Goal: Task Accomplishment & Management: Complete application form

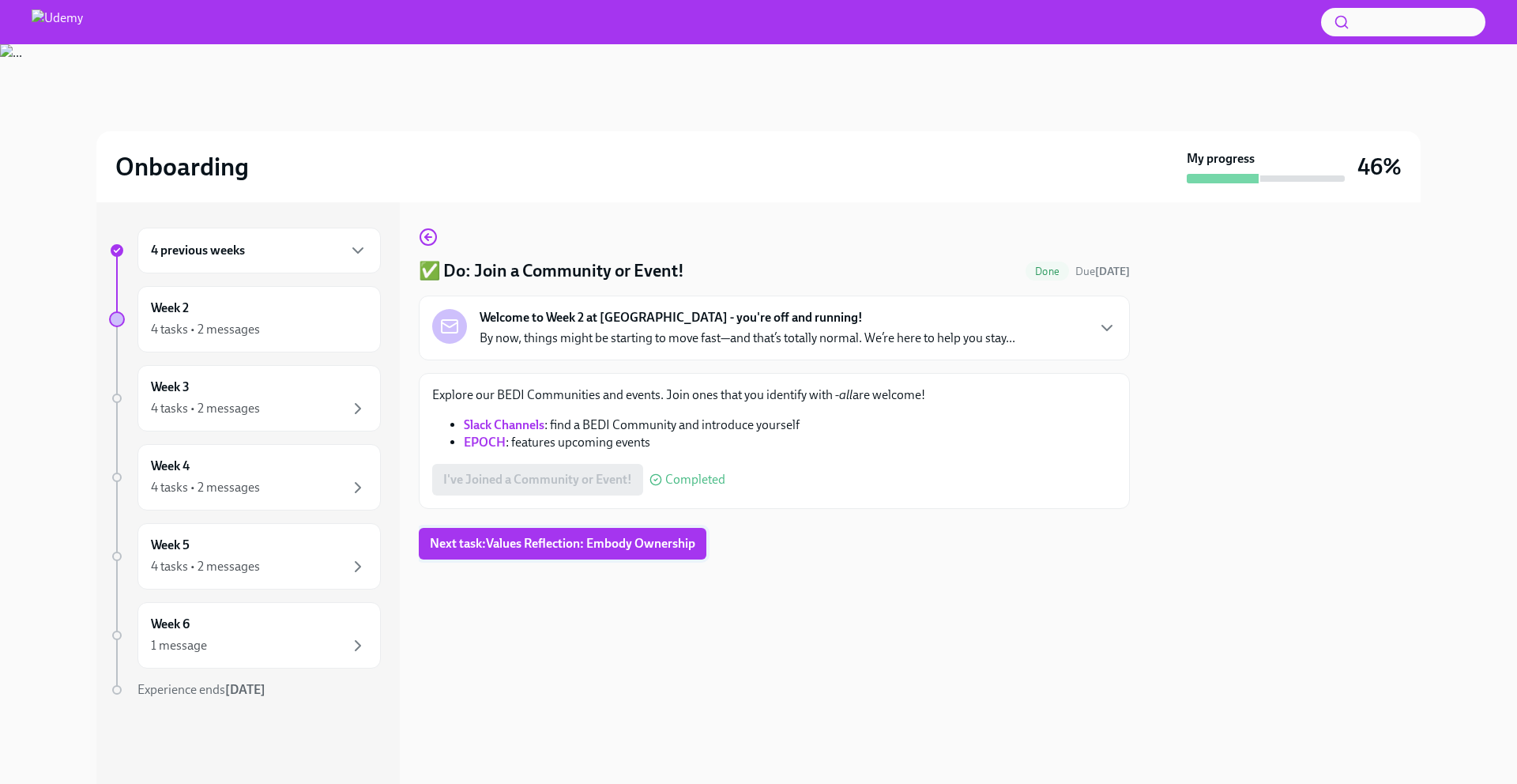
click at [529, 547] on span "Next task : Values Reflection: Embody Ownership" at bounding box center [562, 544] width 266 height 16
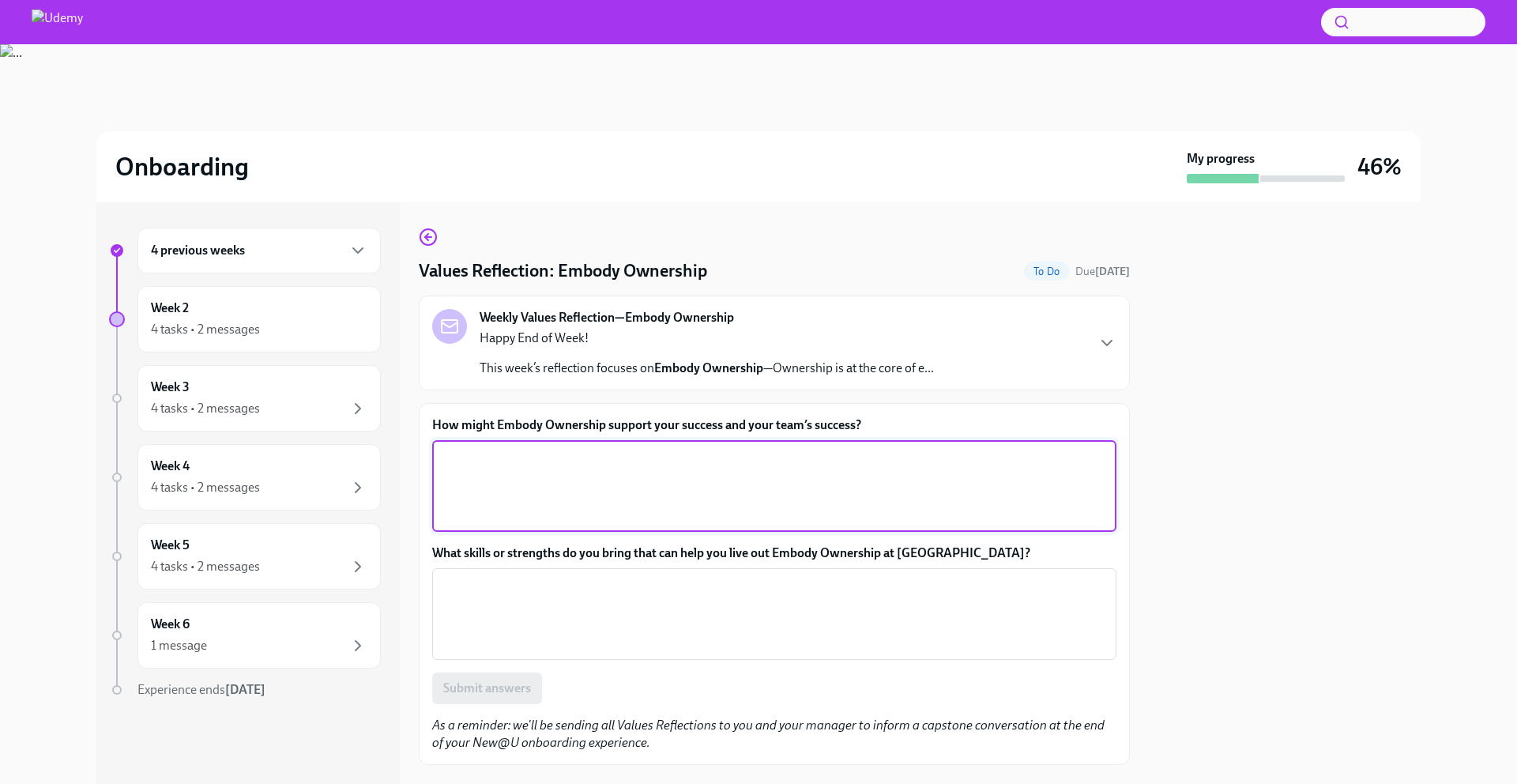
click at [521, 470] on textarea "How might Embody Ownership support your success and your team’s success?" at bounding box center [775, 485] width 666 height 76
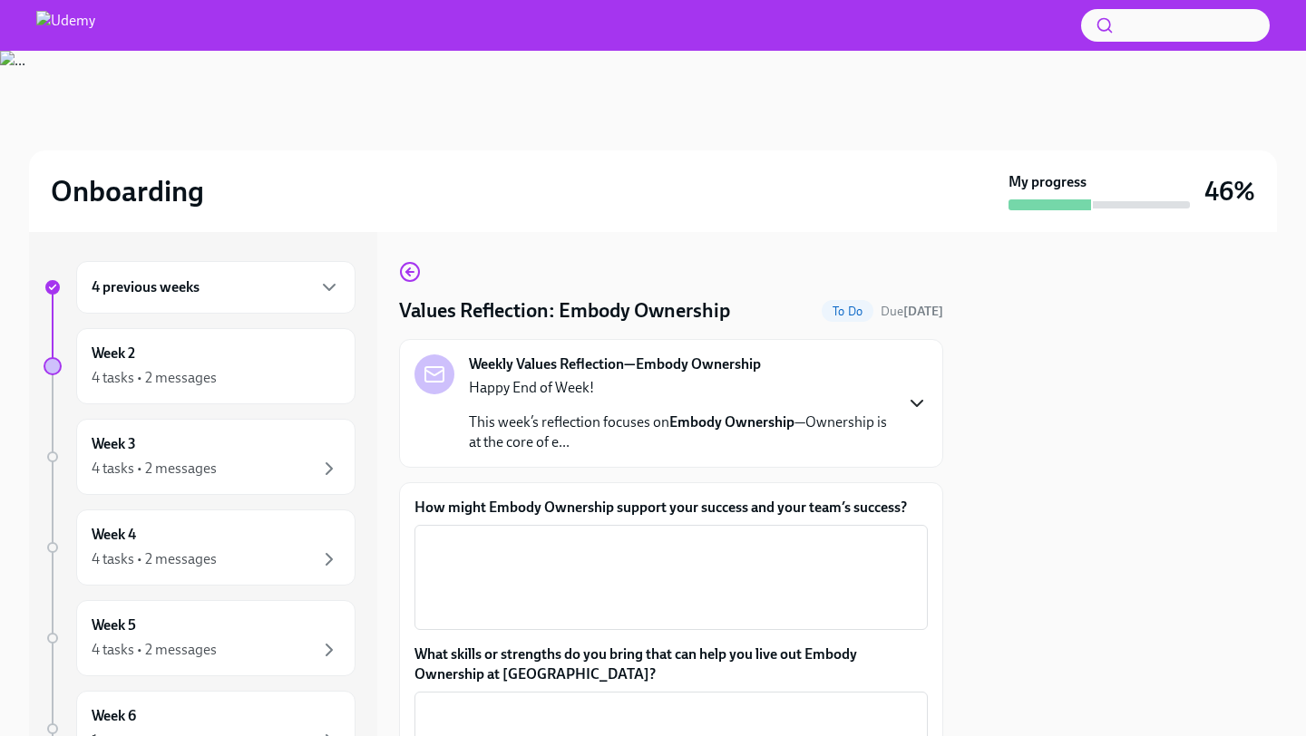
click at [927, 401] on icon "button" at bounding box center [917, 404] width 22 height 22
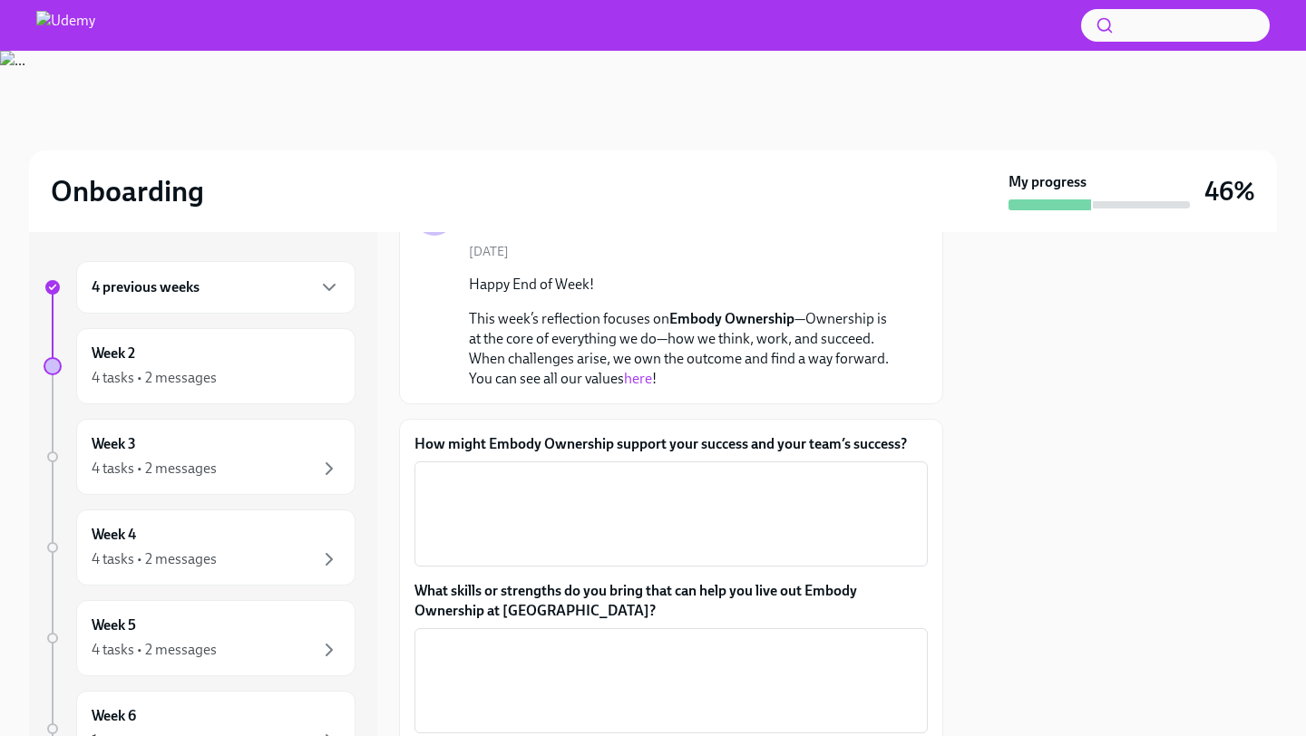
scroll to position [180, 0]
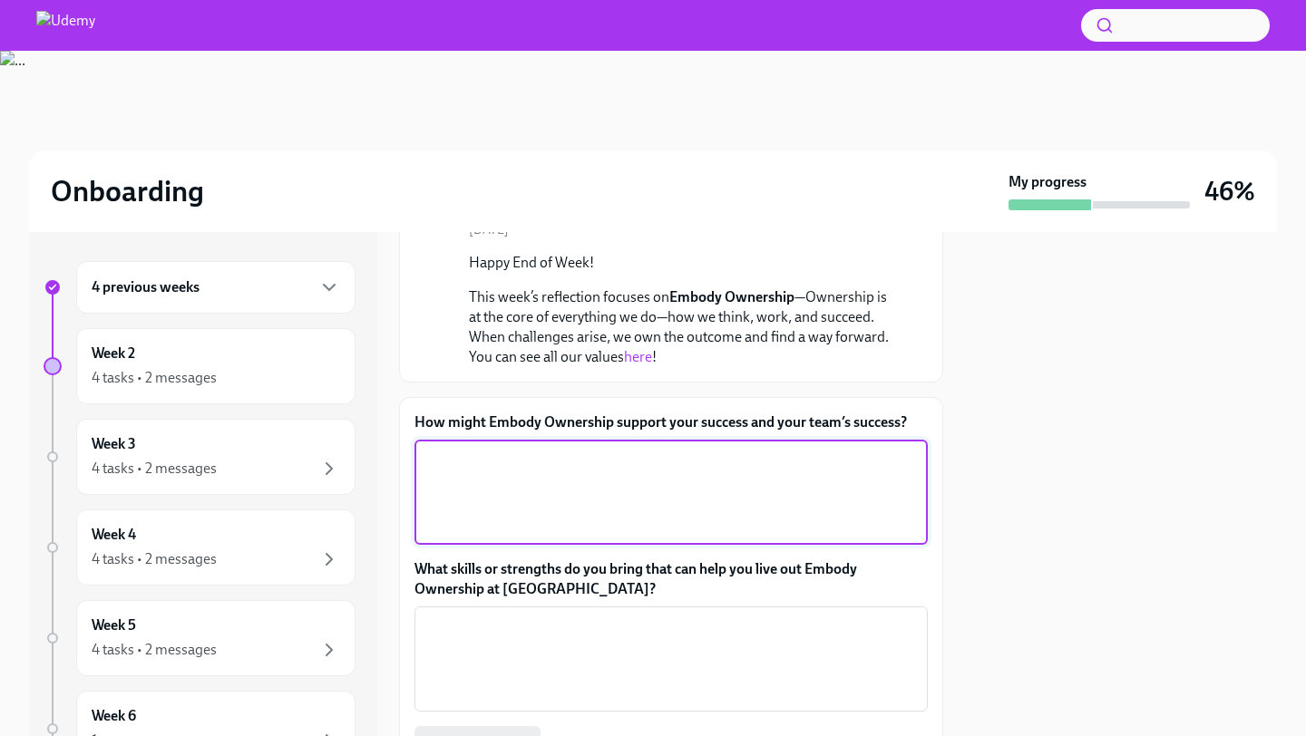
click at [475, 490] on textarea "How might Embody Ownership support your success and your team’s success?" at bounding box center [670, 492] width 491 height 87
drag, startPoint x: 624, startPoint y: 460, endPoint x: 617, endPoint y: 475, distance: 17.0
click at [617, 475] on textarea "Never reacting to tasks" at bounding box center [670, 492] width 491 height 87
drag, startPoint x: 612, startPoint y: 459, endPoint x: 464, endPoint y: 459, distance: 147.8
click at [464, 459] on textarea "Never reacting to tasks" at bounding box center [670, 492] width 491 height 87
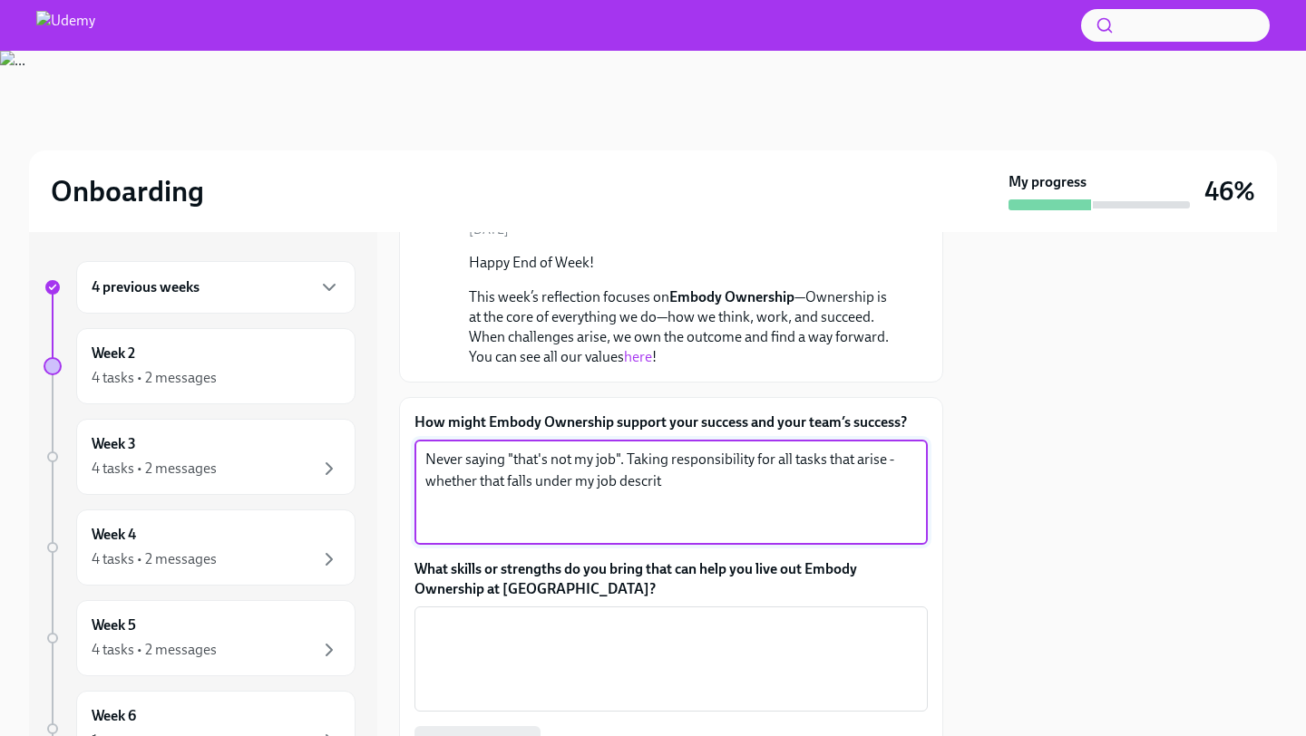
drag, startPoint x: 758, startPoint y: 466, endPoint x: 465, endPoint y: 471, distance: 292.9
click at [465, 471] on textarea "Never saying "that's not my job". Taking responsibility for all tasks that aris…" at bounding box center [670, 492] width 491 height 87
click at [646, 484] on textarea "Never saying "that's not my job". Taking responsibility for all tasks that aris…" at bounding box center [670, 492] width 491 height 87
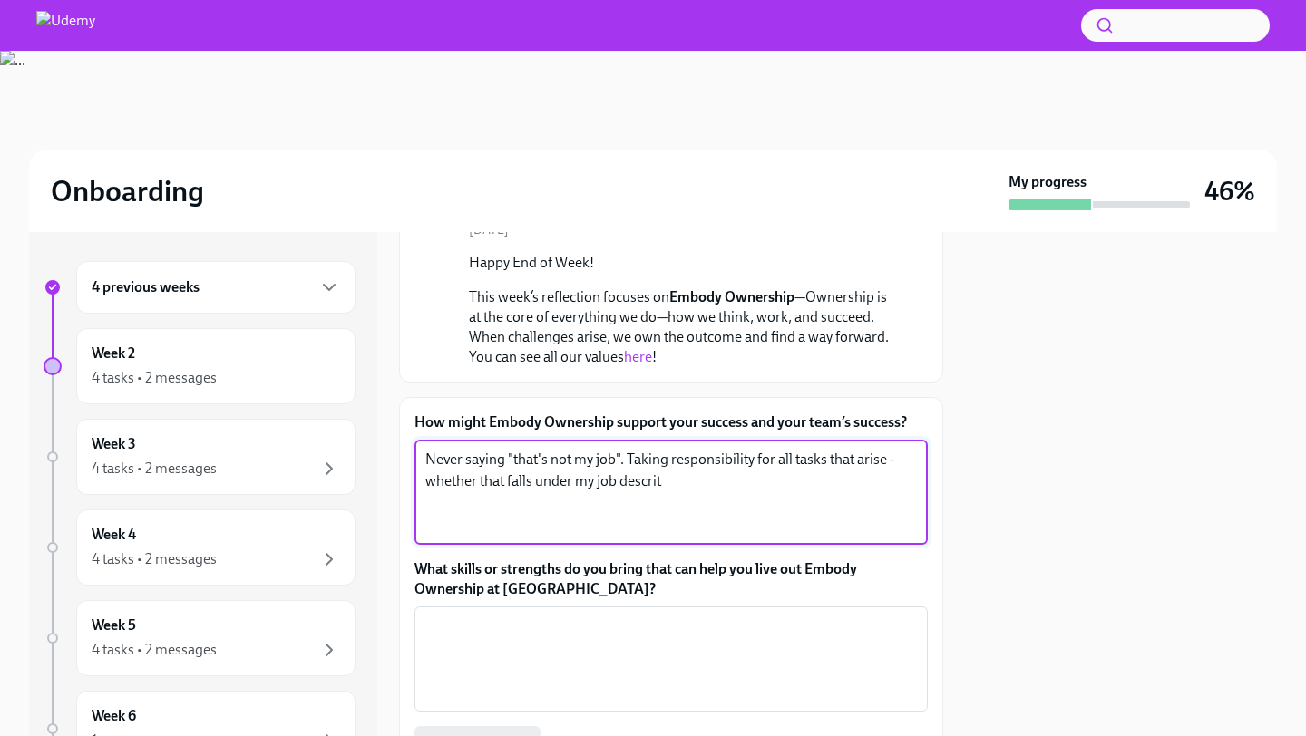
click at [646, 484] on textarea "Never saying "that's not my job". Taking responsibility for all tasks that aris…" at bounding box center [670, 492] width 491 height 87
click at [646, 483] on textarea "Never saying "that's not my job". Taking responsibility for all tasks that aris…" at bounding box center [670, 492] width 491 height 87
drag, startPoint x: 712, startPoint y: 491, endPoint x: 131, endPoint y: 500, distance: 581.3
click at [131, 500] on div "4 previous weeks Week 2 4 tasks • 2 messages Week 3 4 tasks • 2 messages Week 4…" at bounding box center [653, 484] width 1248 height 504
drag, startPoint x: 715, startPoint y: 482, endPoint x: 425, endPoint y: 477, distance: 289.3
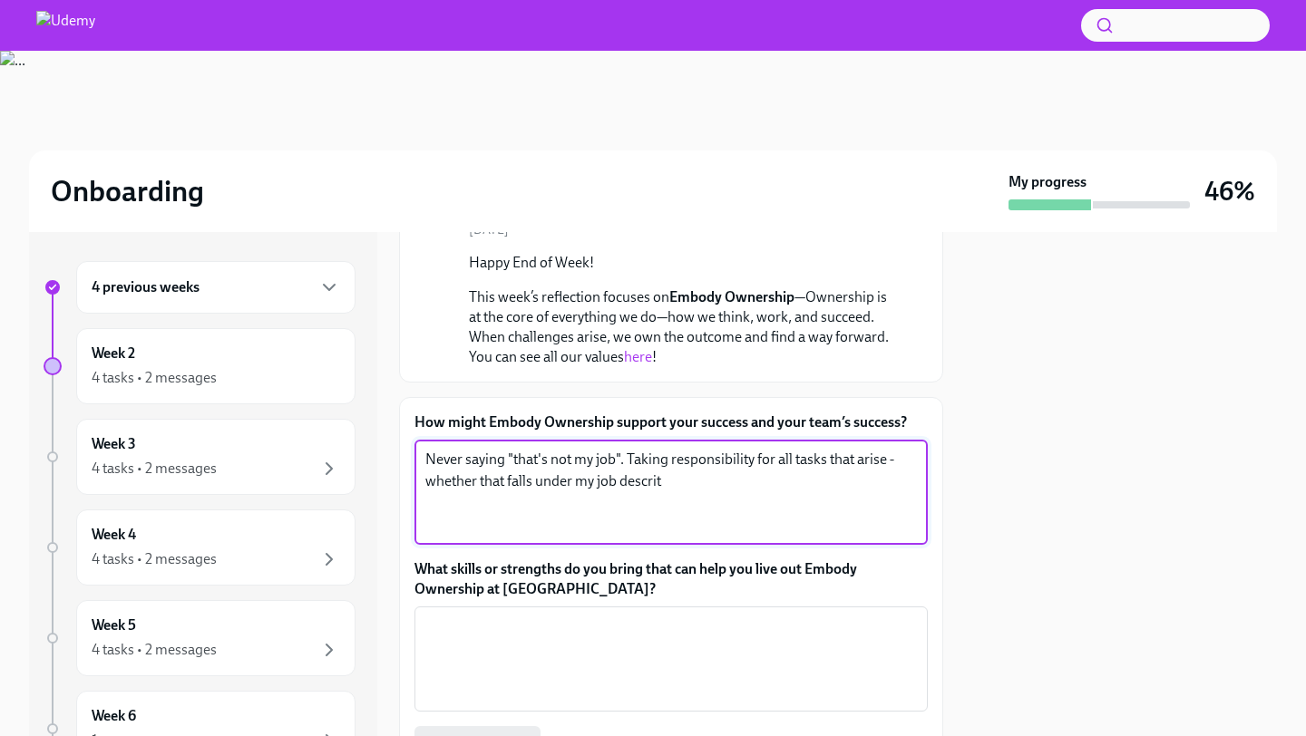
click at [425, 477] on textarea "Never saying "that's not my job". Taking responsibility for all tasks that aris…" at bounding box center [670, 492] width 491 height 87
drag, startPoint x: 624, startPoint y: 487, endPoint x: 566, endPoint y: 487, distance: 58.0
click at [566, 487] on textarea "Never saying "that's not my job". Taking responsibility for all tasks that aris…" at bounding box center [670, 492] width 491 height 87
drag, startPoint x: 629, startPoint y: 483, endPoint x: 618, endPoint y: 490, distance: 13.4
click at [618, 490] on textarea "Never saying "that's not my job". Taking responsibility for all tasks that aris…" at bounding box center [670, 492] width 491 height 87
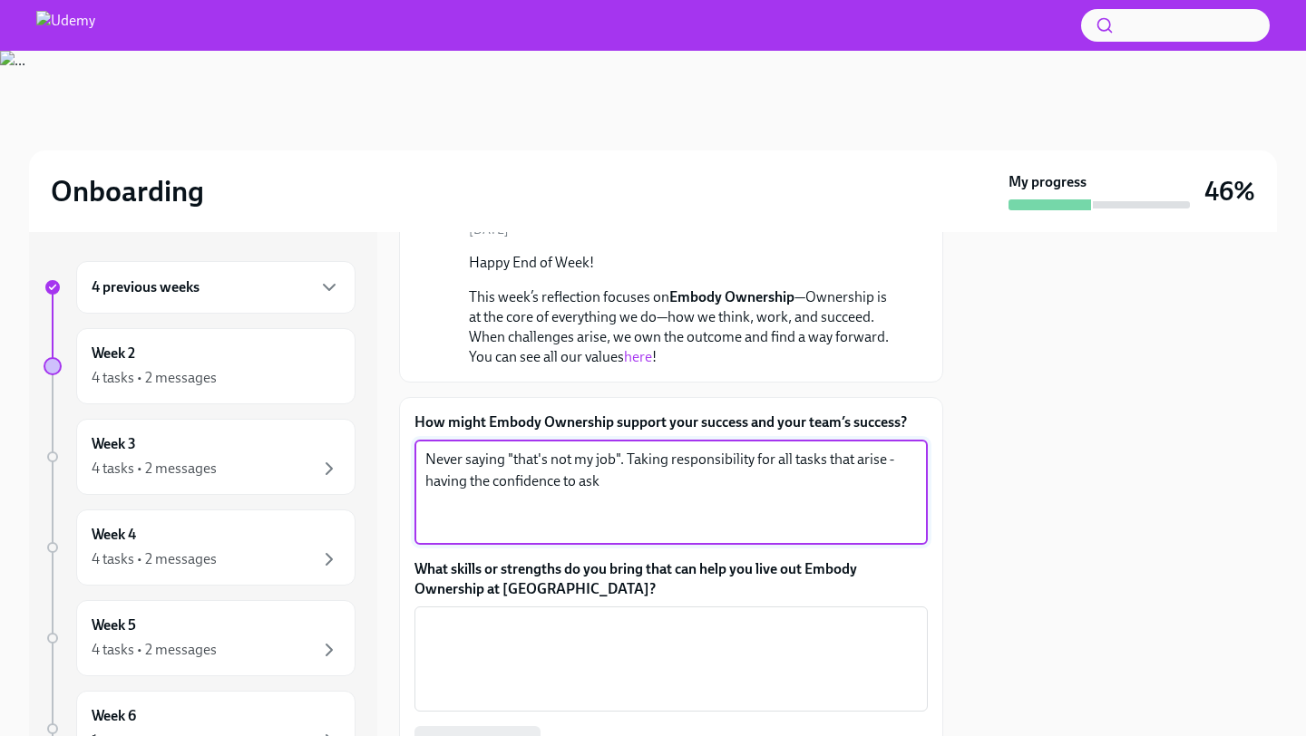
click at [618, 490] on textarea "Never saying "that's not my job". Taking responsibility for all tasks that aris…" at bounding box center [670, 492] width 491 height 87
drag, startPoint x: 628, startPoint y: 490, endPoint x: 427, endPoint y: 486, distance: 200.4
click at [427, 487] on textarea "Never saying "that's not my job". Taking responsibility for all tasks that aris…" at bounding box center [670, 492] width 491 height 87
drag, startPoint x: 628, startPoint y: 459, endPoint x: 923, endPoint y: 470, distance: 294.9
click at [923, 458] on div "Never saying "that's not my job". Taking responsibility for all tasks that aris…" at bounding box center [670, 492] width 513 height 105
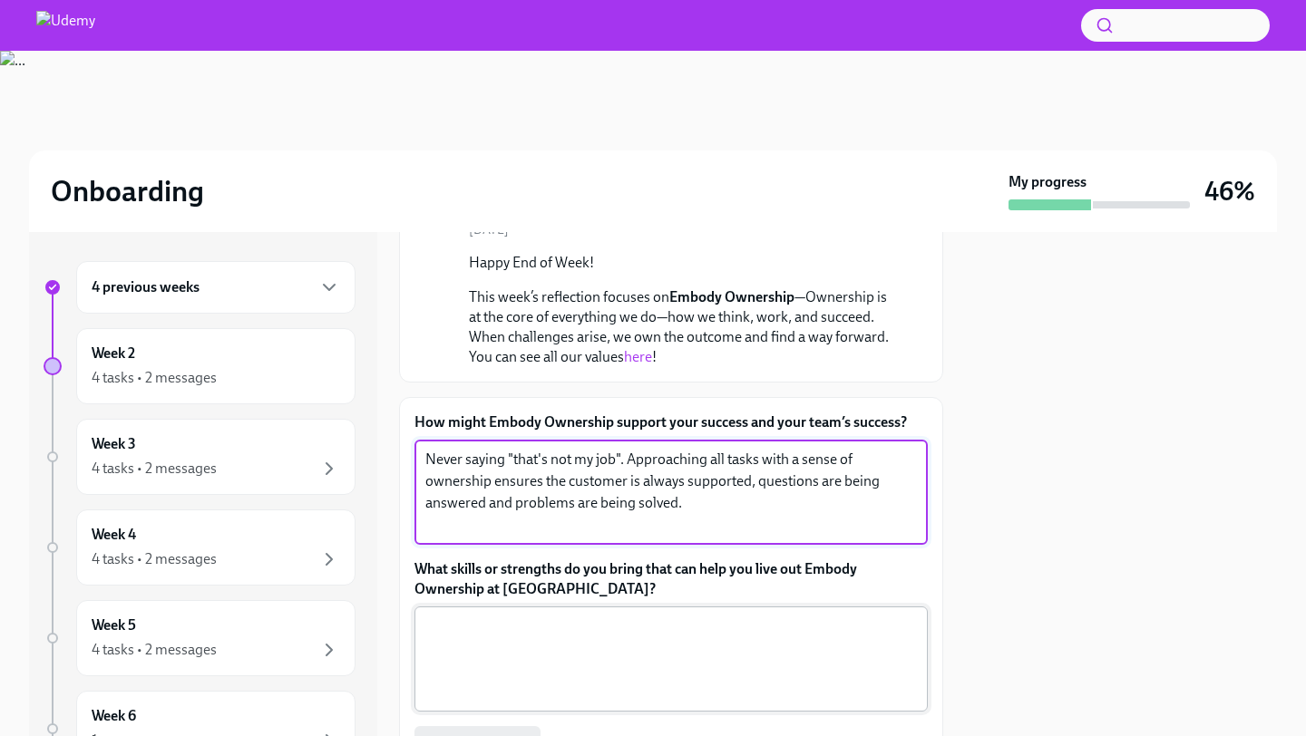
type textarea "Never saying "that's not my job". Approaching all tasks with a sense of ownersh…"
click at [720, 609] on div "x ​" at bounding box center [670, 659] width 513 height 105
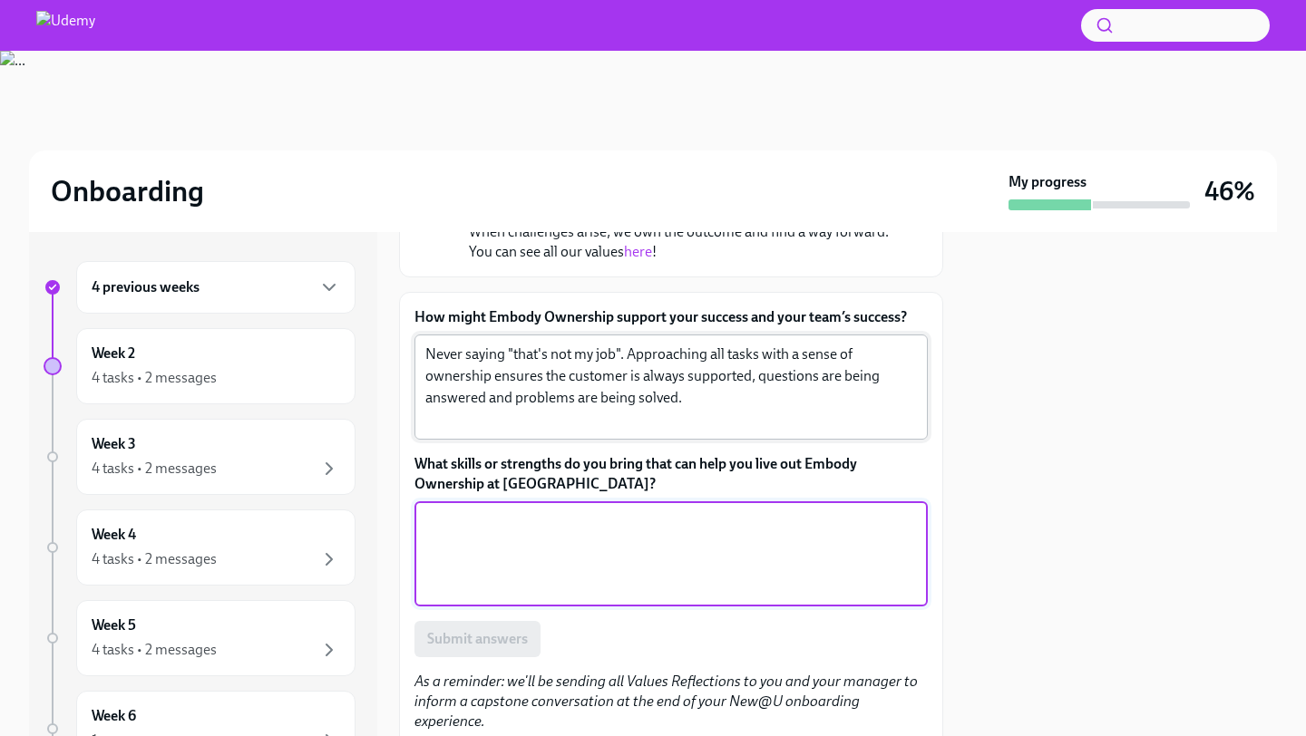
scroll to position [289, 0]
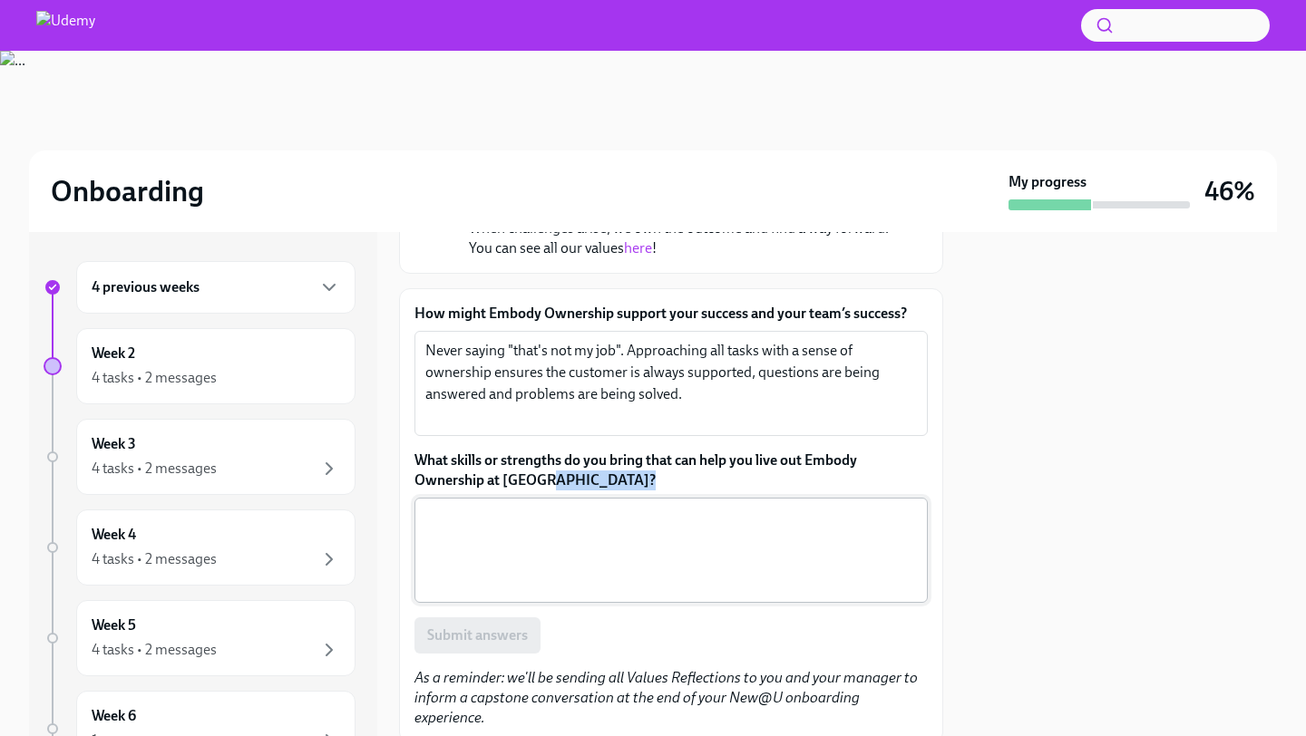
drag, startPoint x: 619, startPoint y: 487, endPoint x: 452, endPoint y: 557, distance: 180.9
click at [452, 557] on div "What skills or strengths do you bring that can help you live out Embody Ownersh…" at bounding box center [670, 527] width 513 height 152
click at [452, 557] on textarea "What skills or strengths do you bring that can help you live out Embody Ownersh…" at bounding box center [670, 550] width 491 height 87
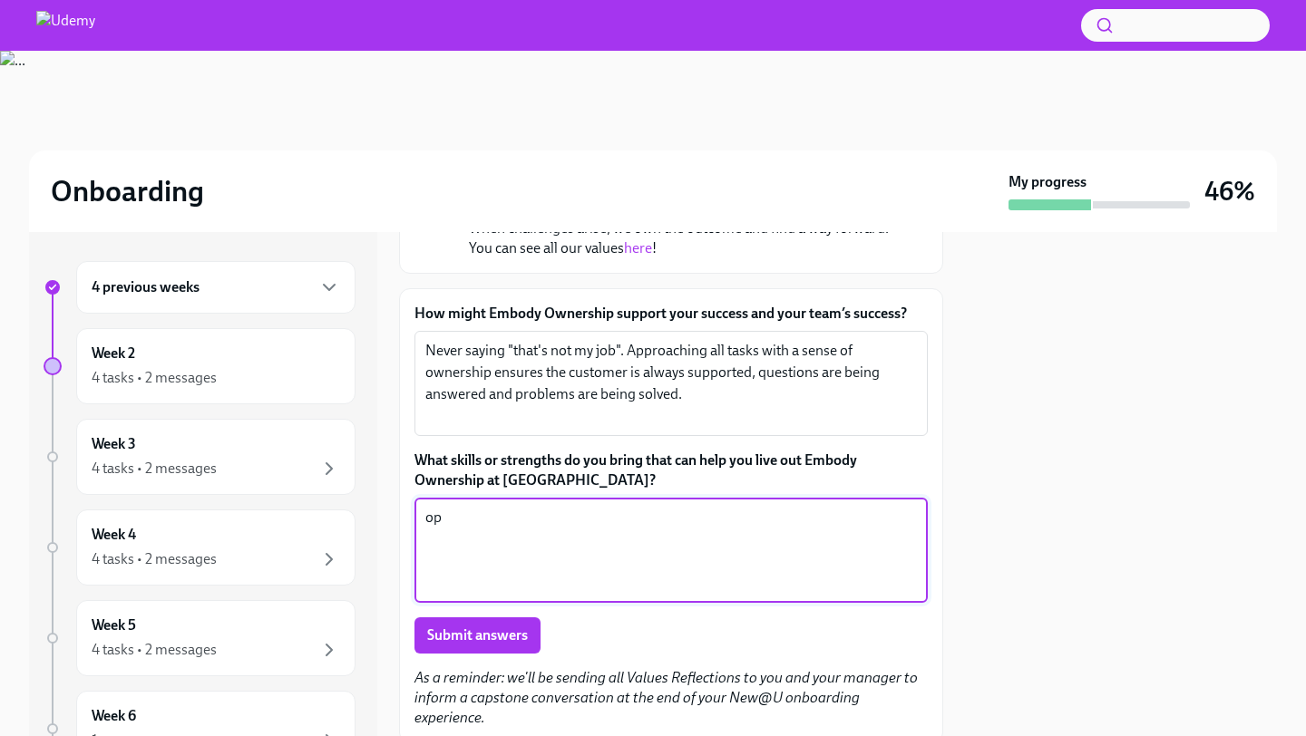
type textarea "o"
type textarea "Problem solving - Iw ill alwa"
click at [166, 452] on div "Week 3 4 tasks • 2 messages" at bounding box center [216, 456] width 248 height 45
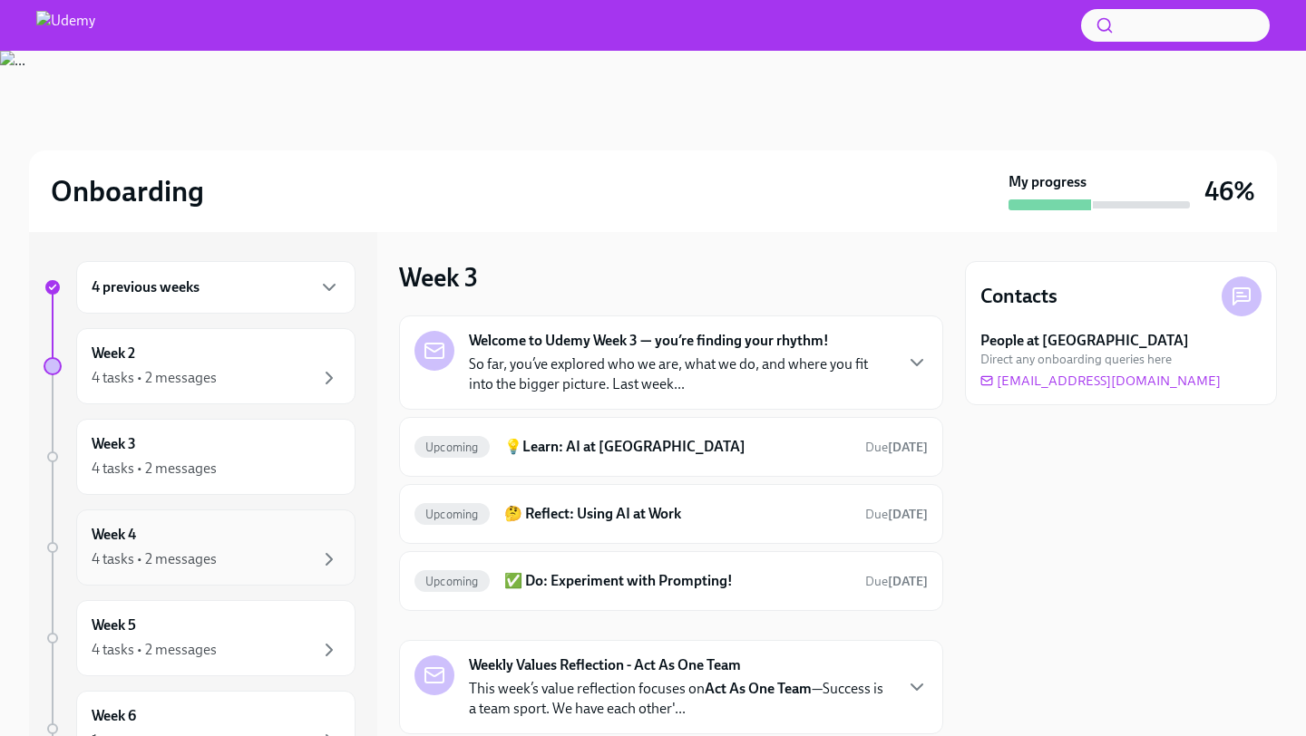
click at [172, 525] on div "Week 4 4 tasks • 2 messages" at bounding box center [216, 547] width 248 height 45
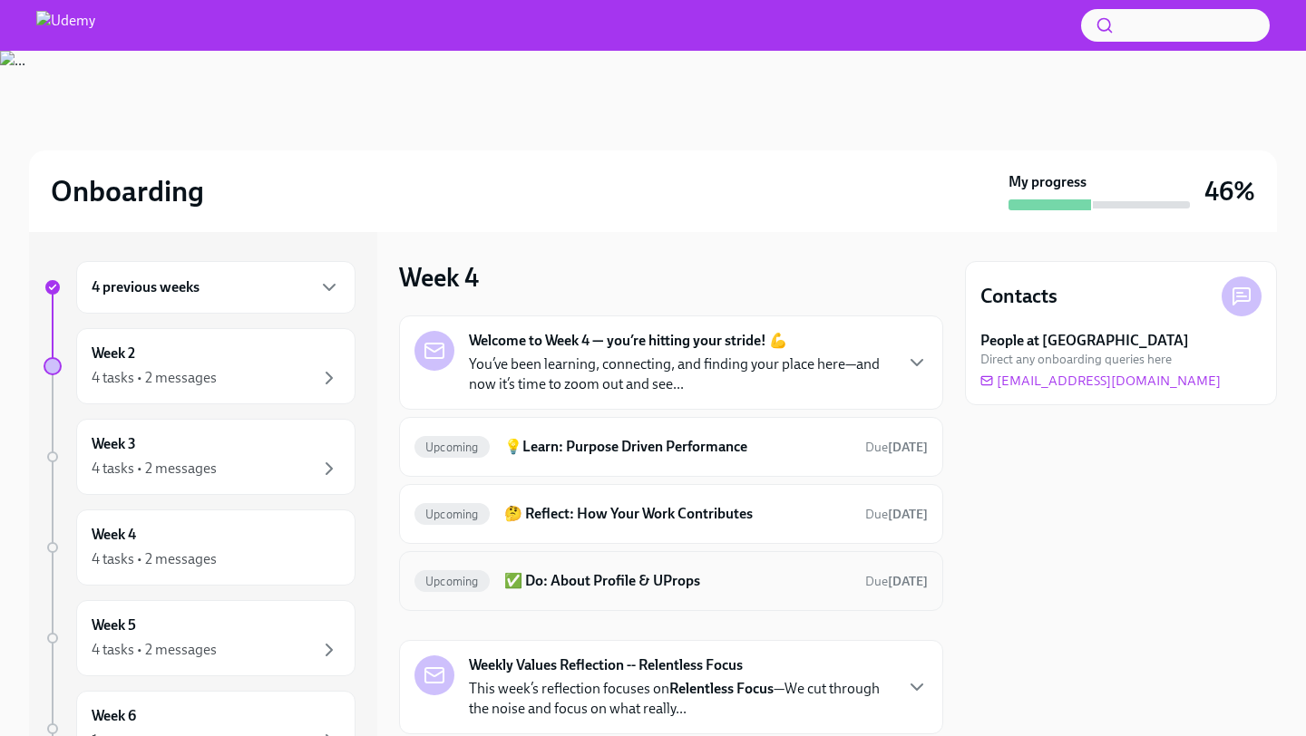
scroll to position [123, 0]
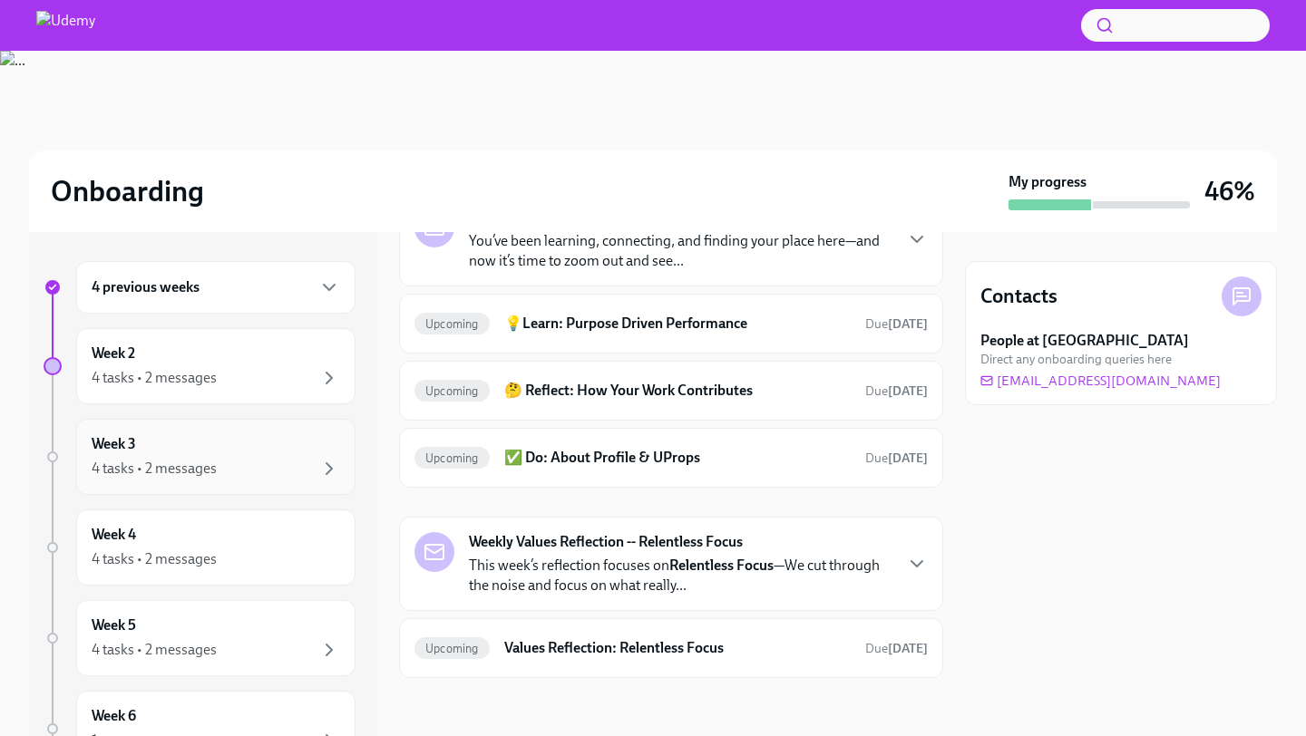
click at [238, 448] on div "Week 3 4 tasks • 2 messages" at bounding box center [216, 456] width 248 height 45
click at [223, 544] on div "Week 4 4 tasks • 2 messages" at bounding box center [216, 547] width 248 height 45
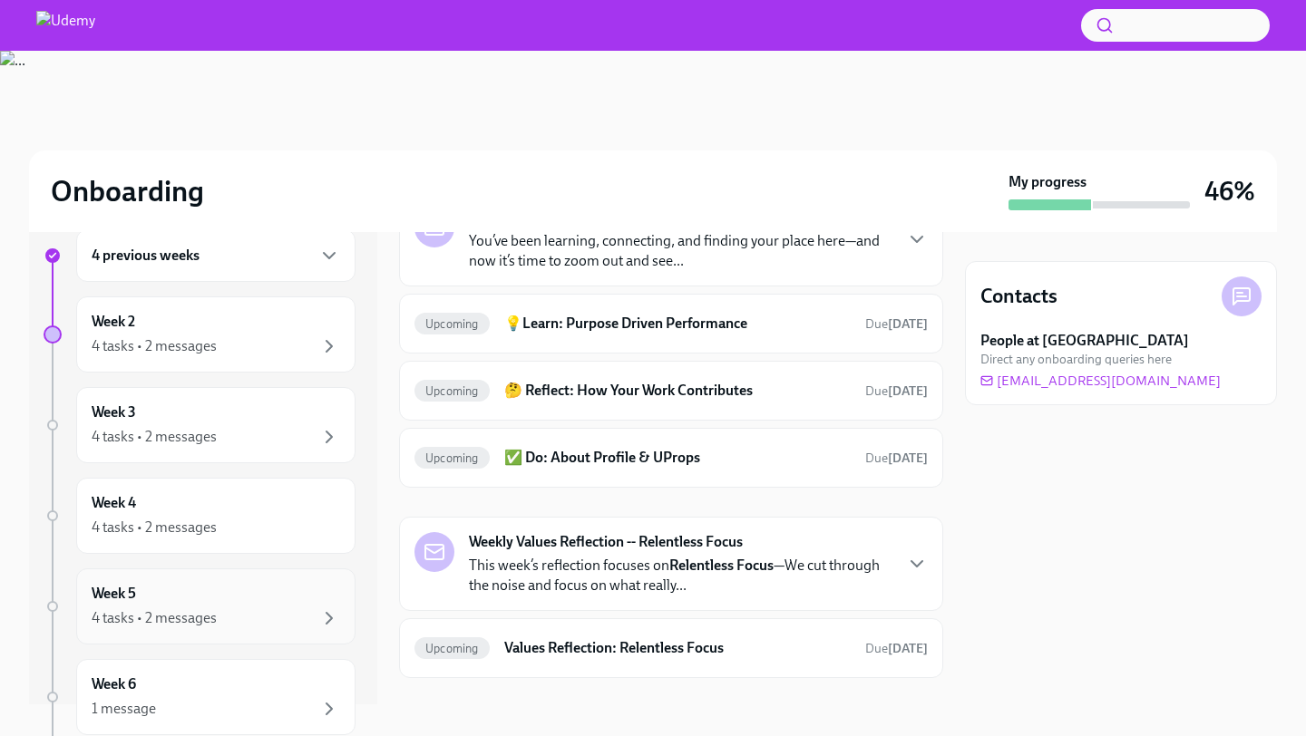
click at [209, 607] on div "Week 5 4 tasks • 2 messages" at bounding box center [216, 606] width 248 height 45
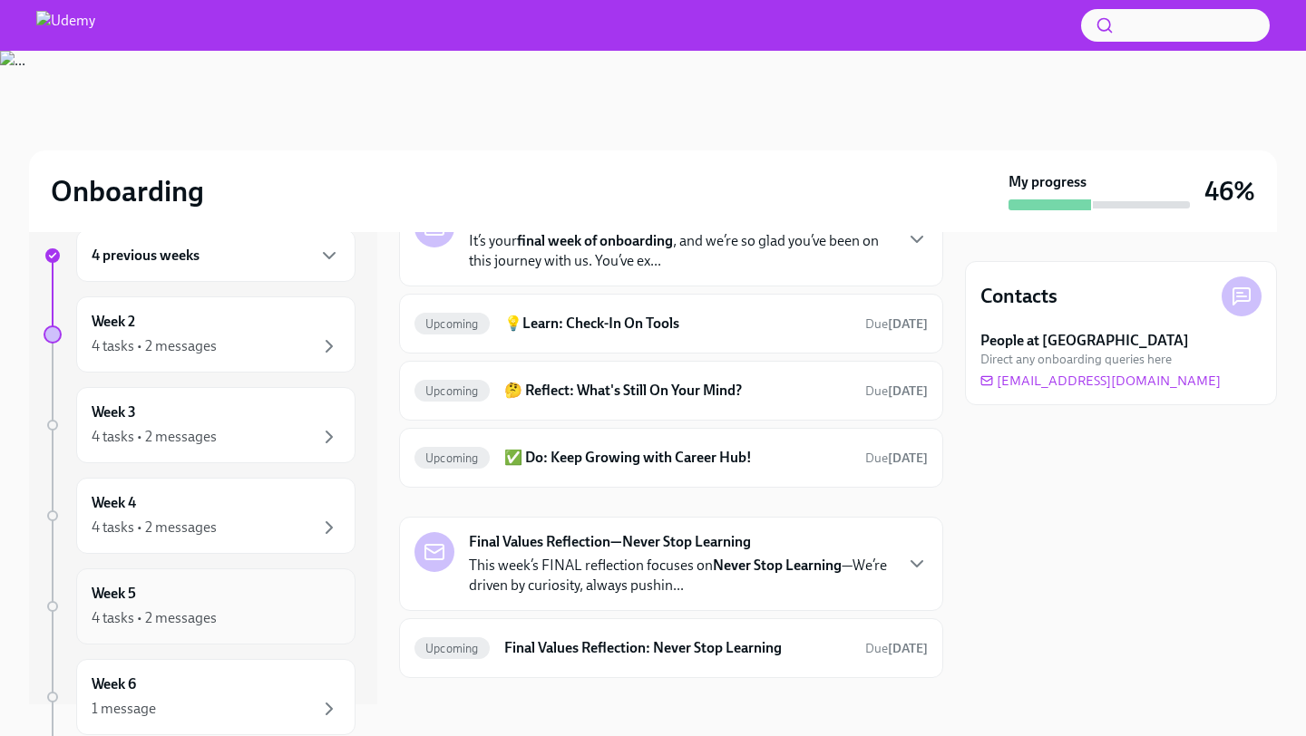
scroll to position [138, 0]
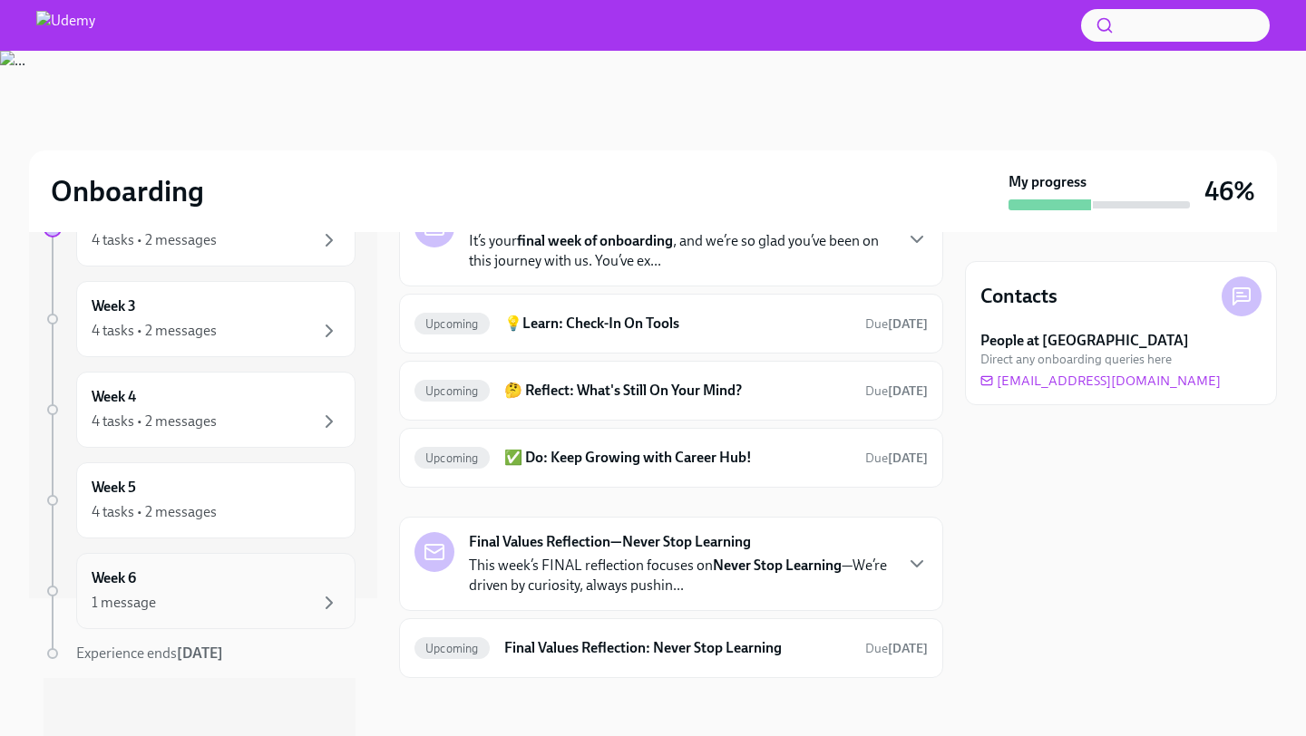
click at [207, 618] on div "Week 6 1 message" at bounding box center [215, 591] width 279 height 76
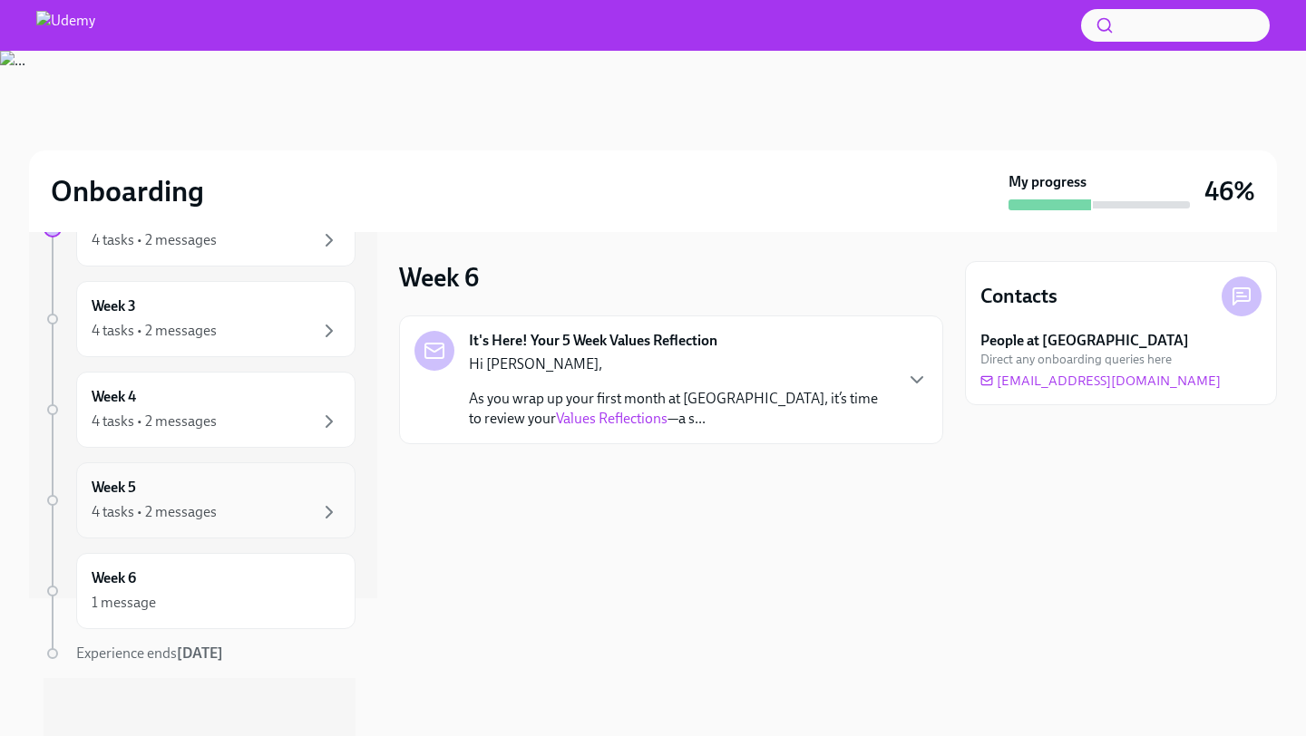
click at [209, 491] on div "Week 5 4 tasks • 2 messages" at bounding box center [216, 500] width 248 height 45
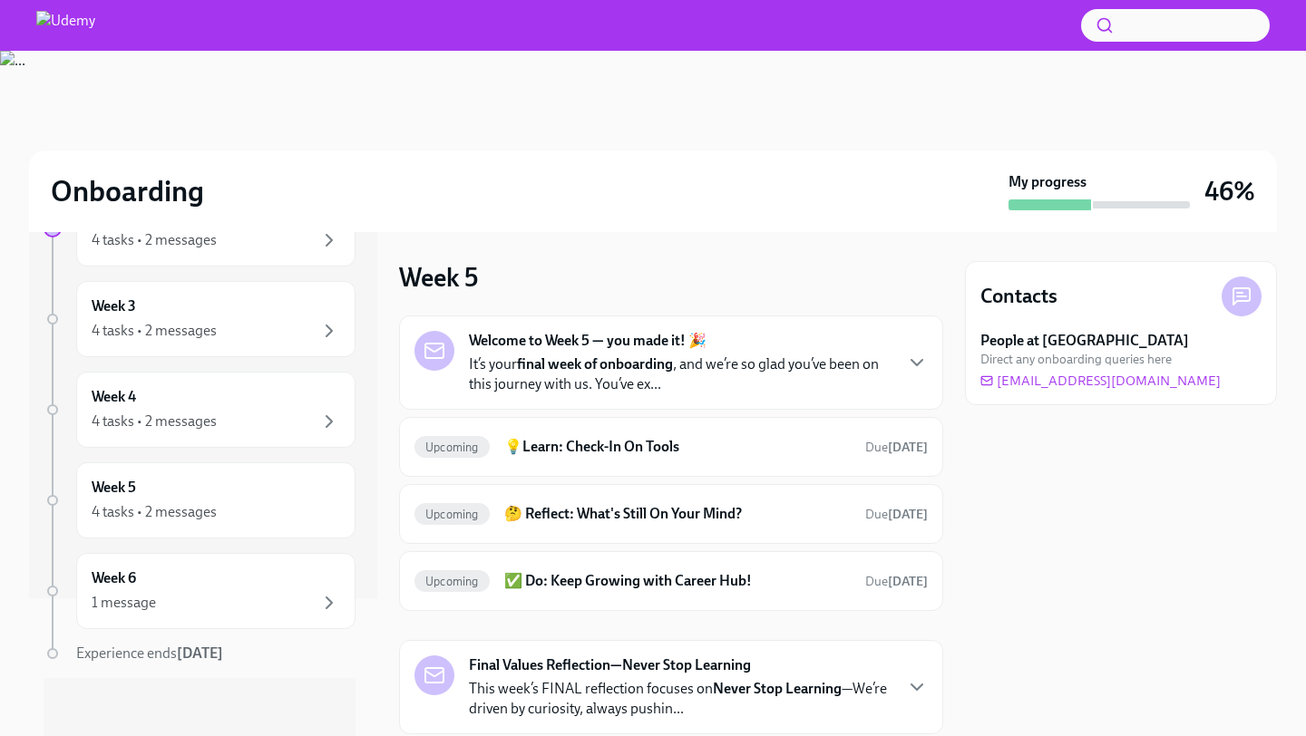
scroll to position [123, 0]
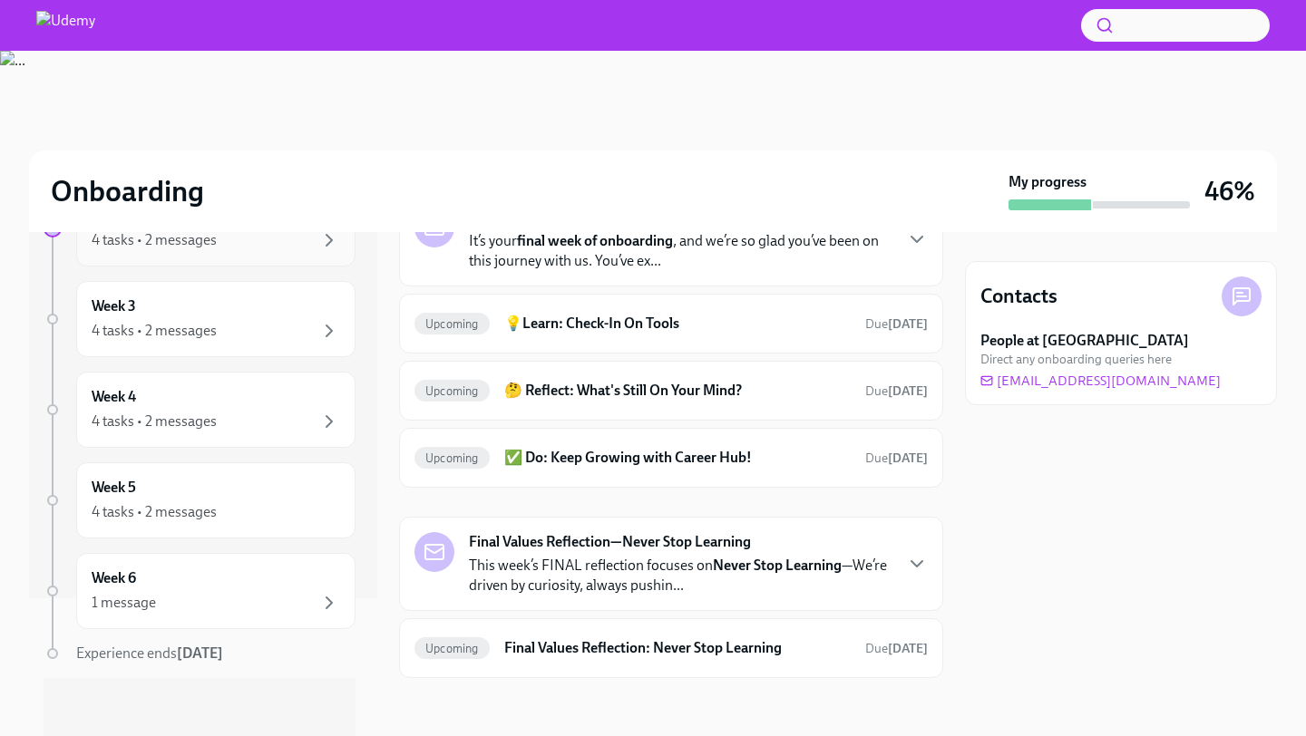
click at [225, 256] on div "Week 2 4 tasks • 2 messages" at bounding box center [215, 228] width 279 height 76
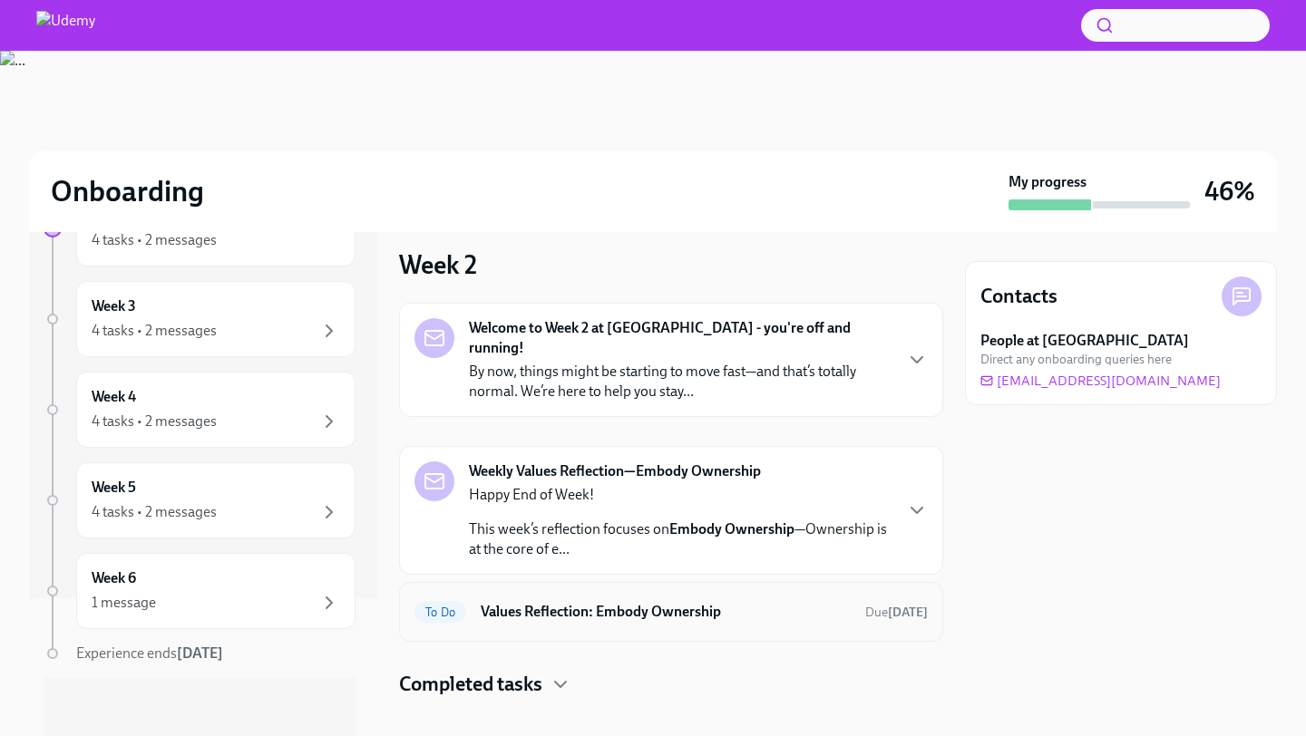
click at [588, 582] on div "To Do Values Reflection: Embody Ownership Due [DATE]" at bounding box center [671, 612] width 544 height 60
click at [582, 602] on h6 "Values Reflection: Embody Ownership" at bounding box center [666, 612] width 370 height 20
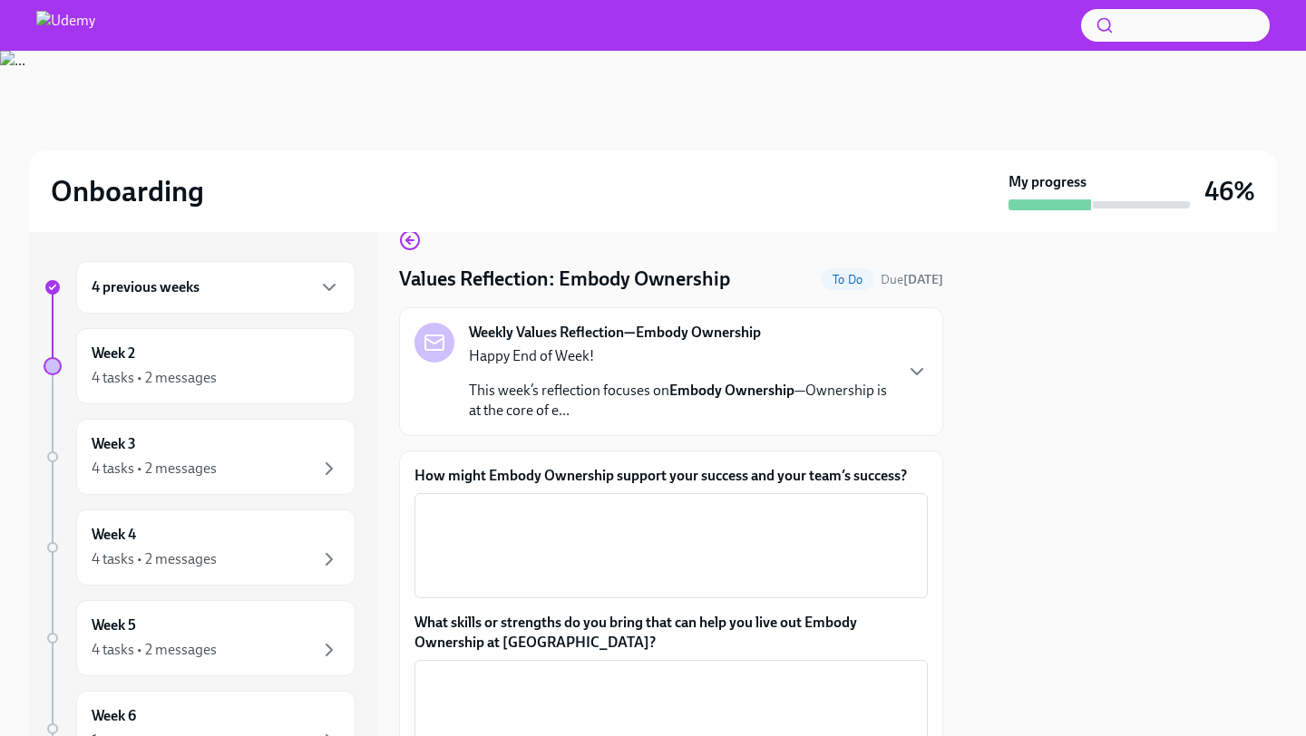
scroll to position [40, 0]
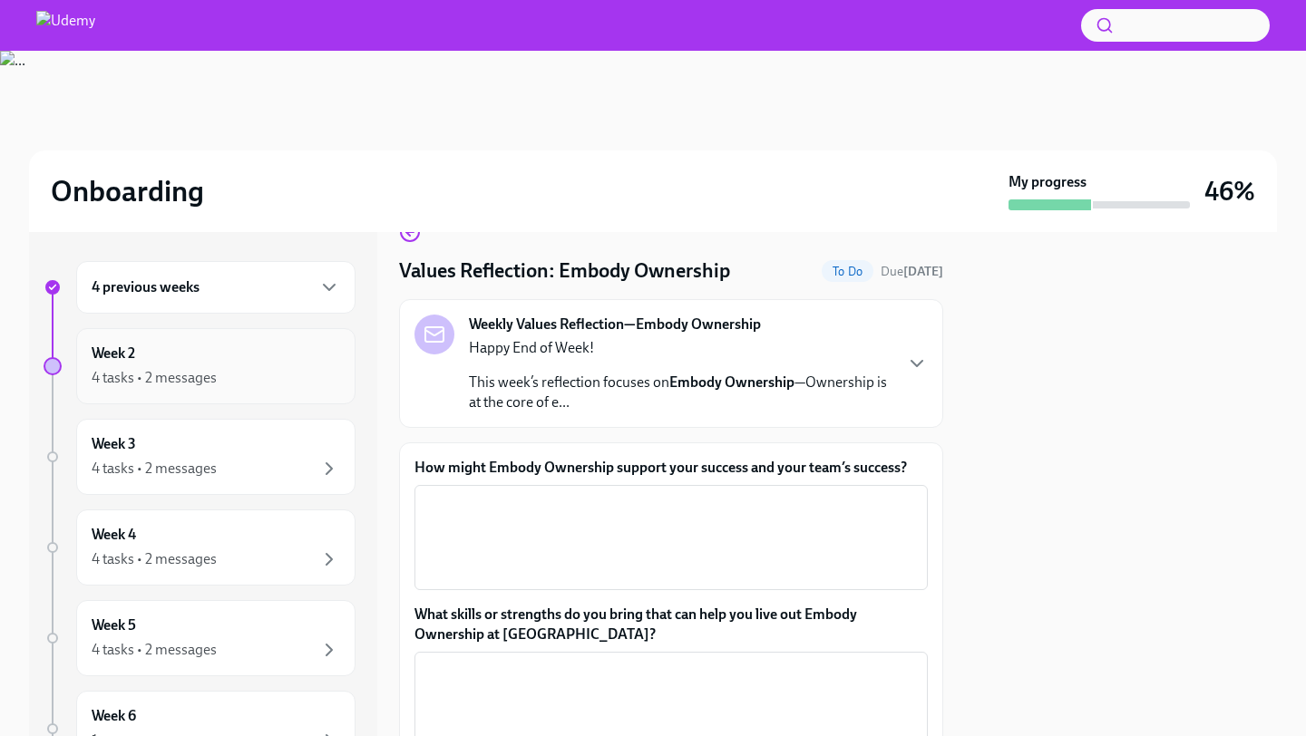
click at [169, 353] on div "Week 2 4 tasks • 2 messages" at bounding box center [216, 366] width 248 height 45
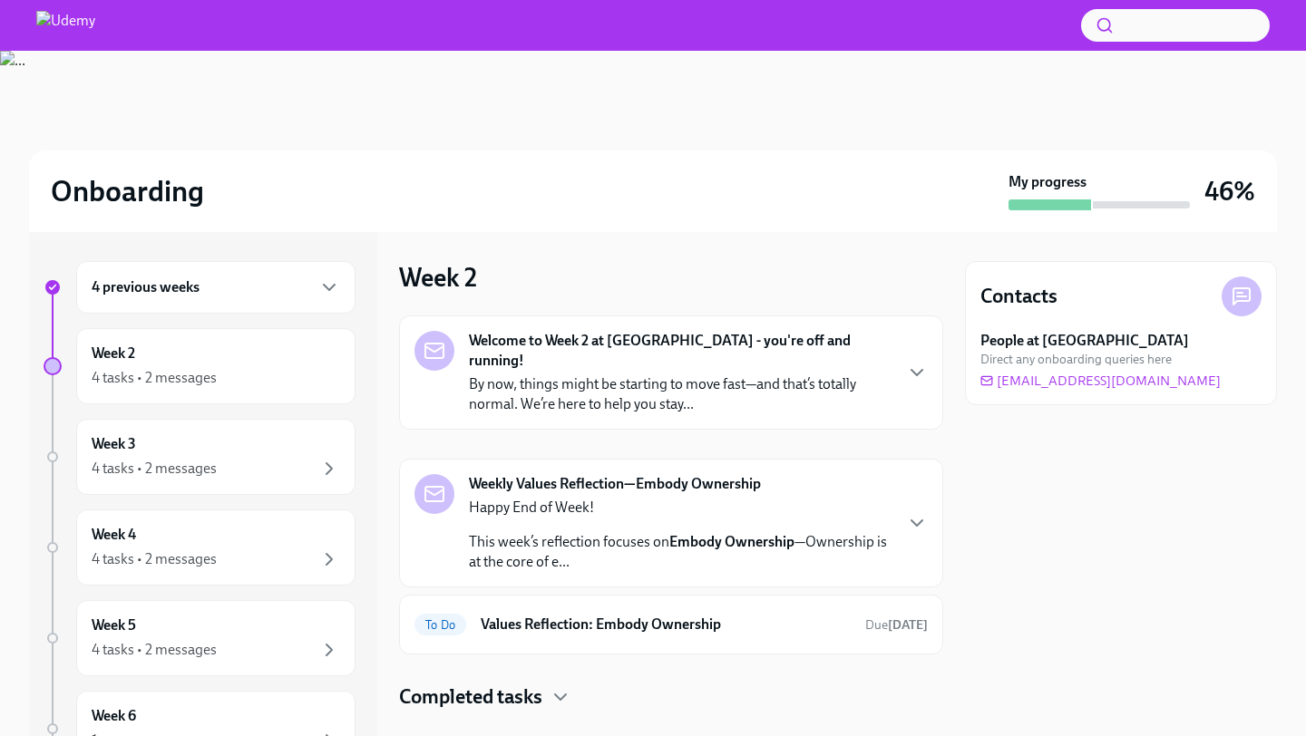
click at [169, 353] on div "Week 2 4 tasks • 2 messages" at bounding box center [216, 366] width 248 height 45
click at [183, 479] on div "4 tasks • 2 messages" at bounding box center [216, 469] width 248 height 22
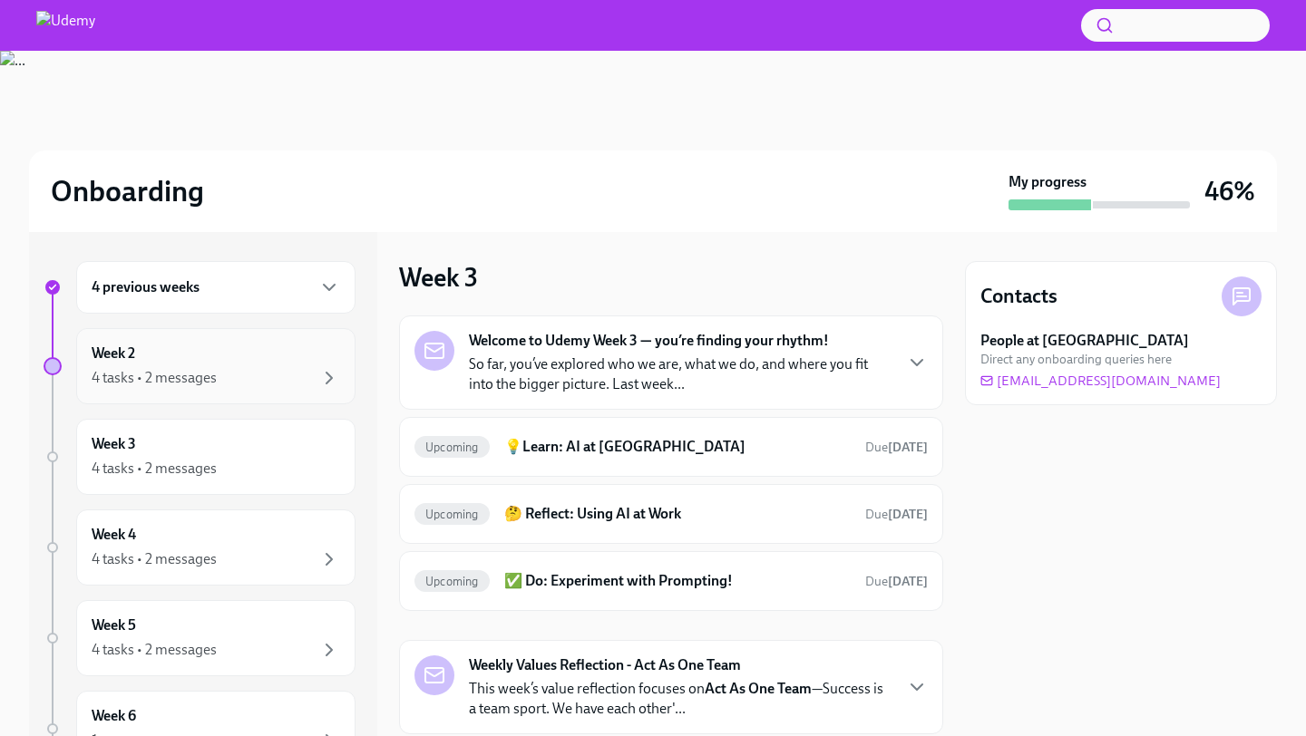
click at [194, 378] on div "4 tasks • 2 messages" at bounding box center [154, 378] width 125 height 20
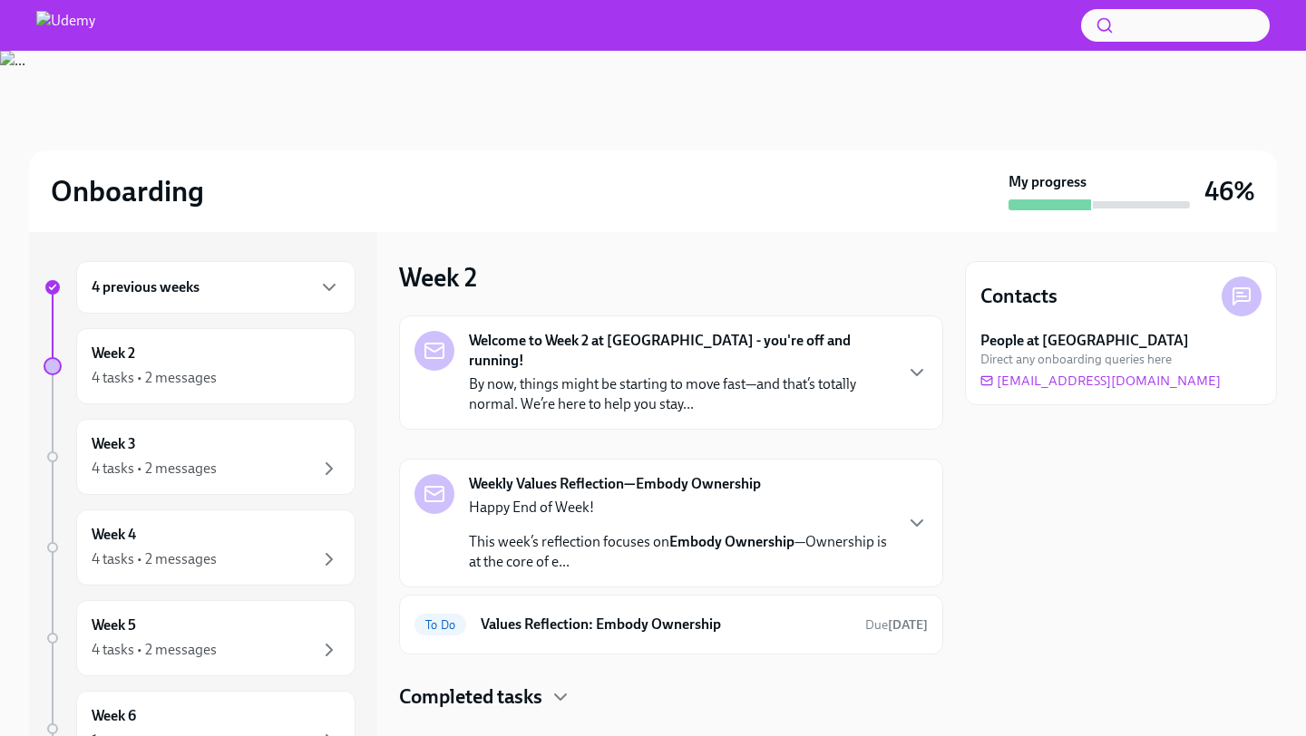
click at [704, 474] on strong "Weekly Values Reflection—Embody Ownership" at bounding box center [615, 484] width 292 height 20
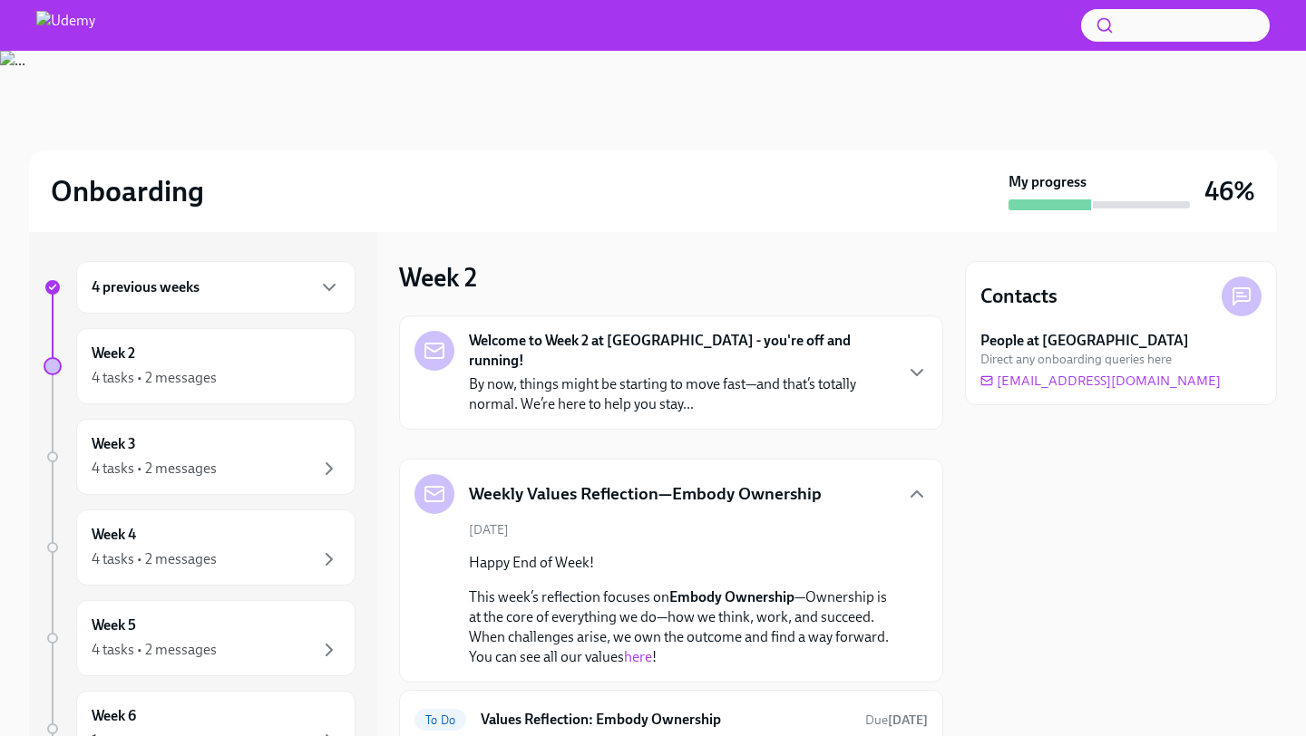
scroll to position [108, 0]
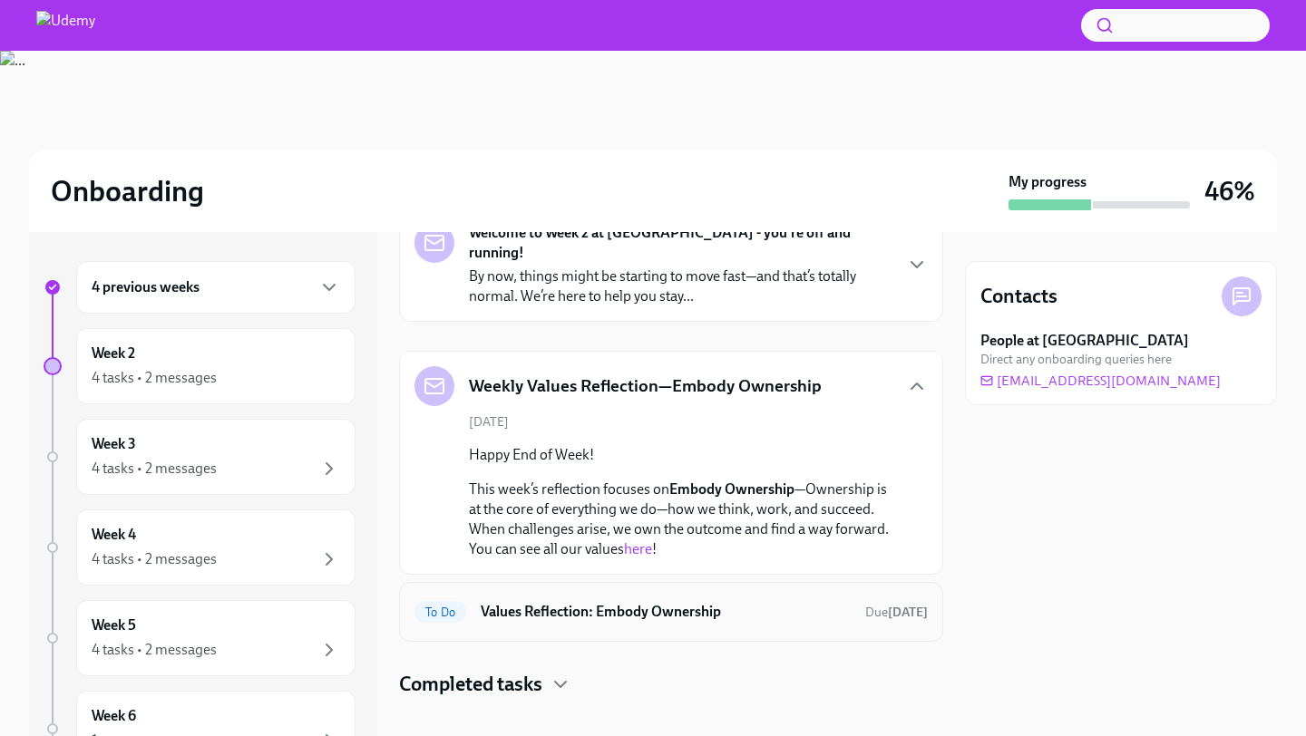
click at [677, 602] on h6 "Values Reflection: Embody Ownership" at bounding box center [666, 612] width 370 height 20
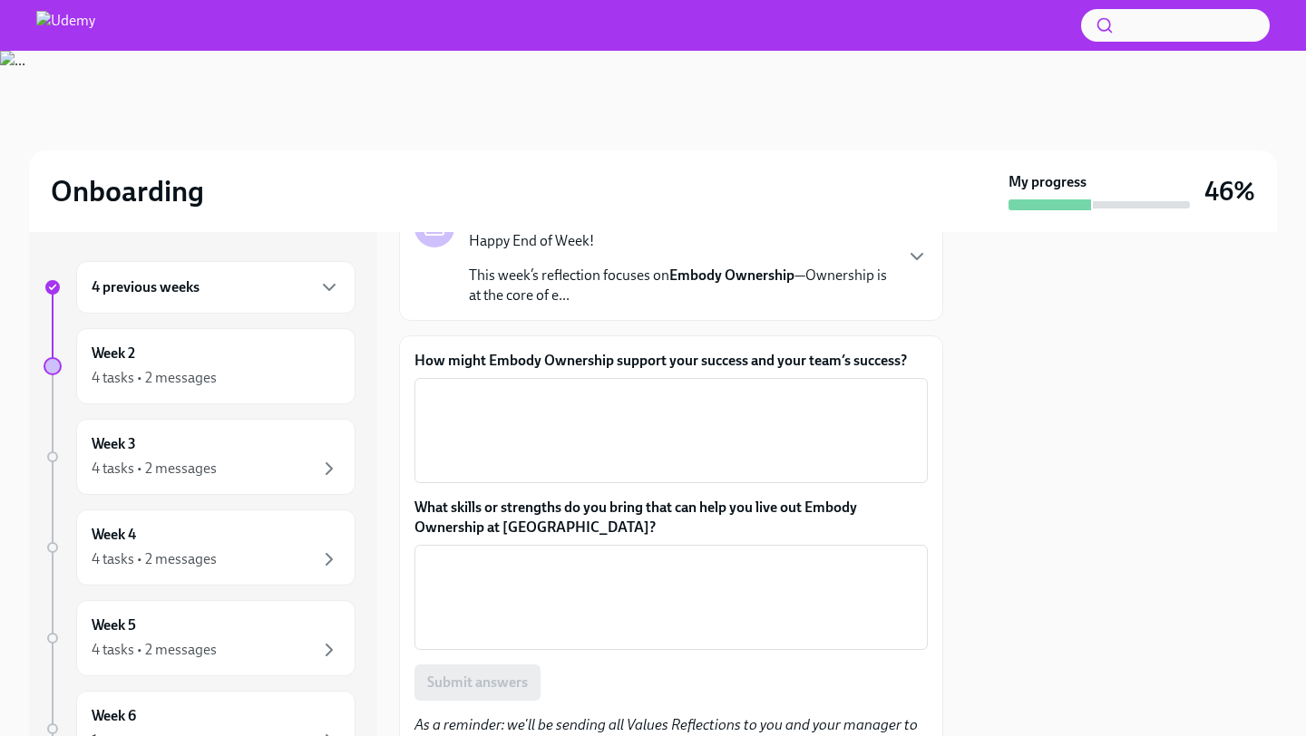
scroll to position [239, 0]
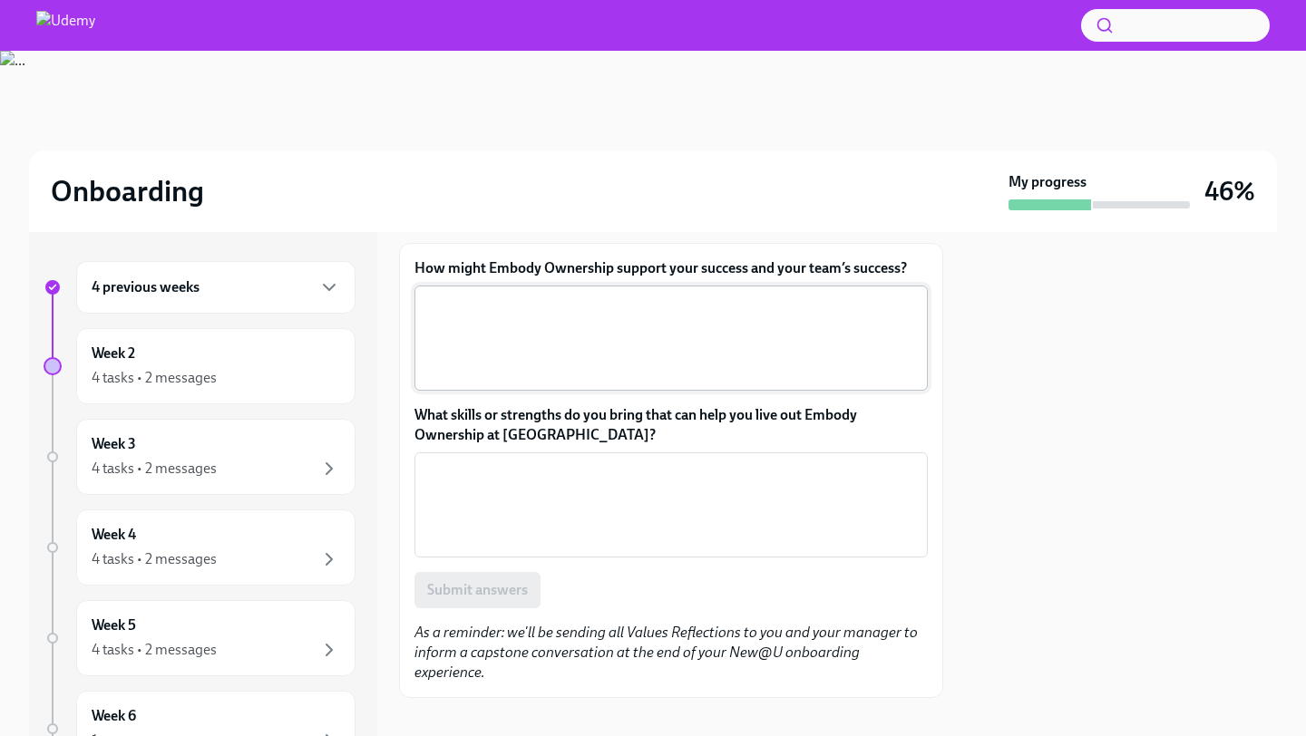
click at [536, 295] on textarea "How might Embody Ownership support your success and your team’s success?" at bounding box center [670, 338] width 491 height 87
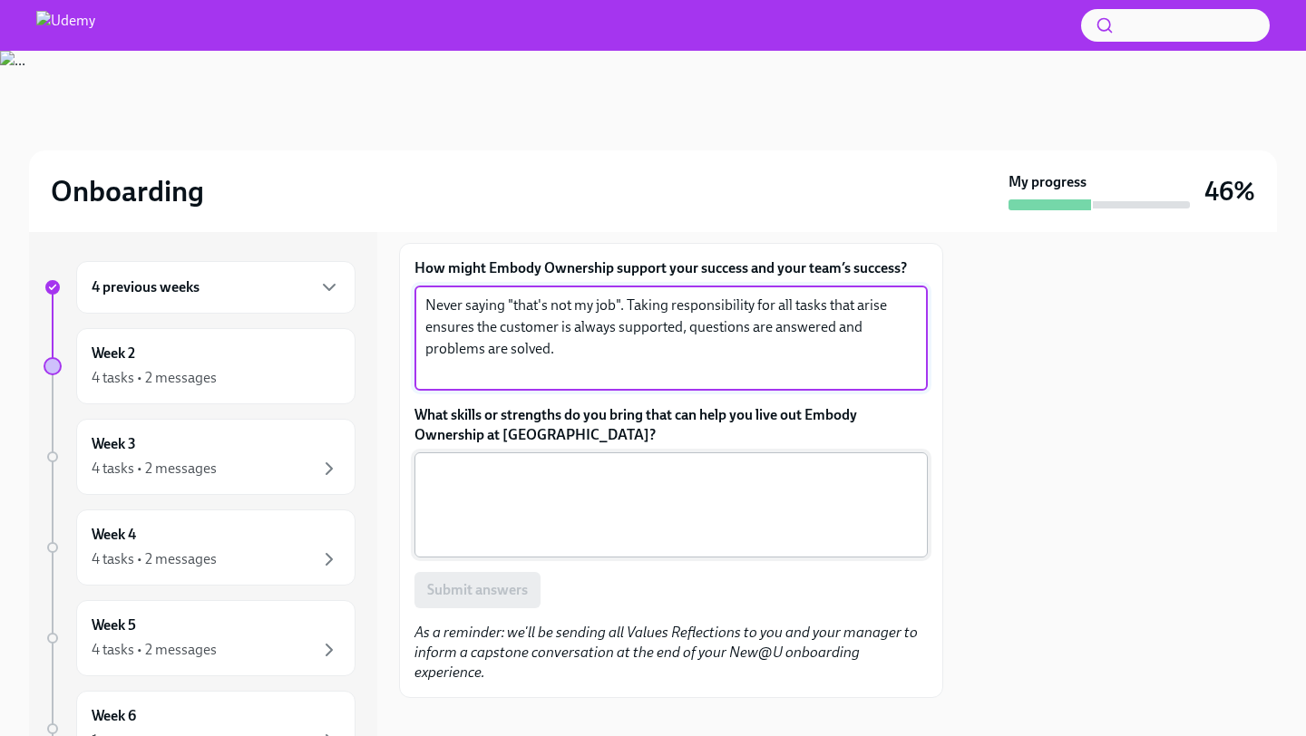
type textarea "Never saying "that's not my job". Taking responsibility for all tasks that aris…"
click at [535, 472] on textarea "What skills or strengths do you bring that can help you live out Embody Ownersh…" at bounding box center [670, 505] width 491 height 87
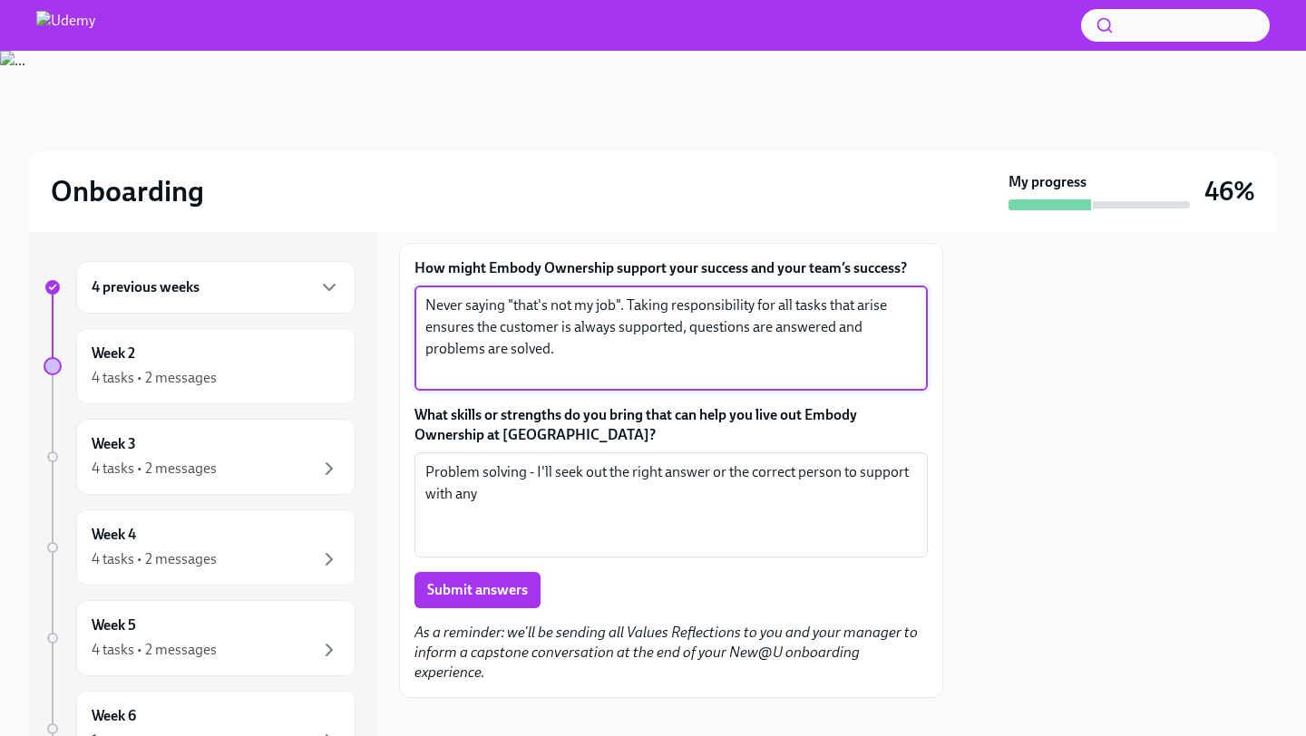
drag, startPoint x: 595, startPoint y: 358, endPoint x: 384, endPoint y: 292, distance: 221.4
click at [384, 292] on div "4 previous weeks Week 2 4 tasks • 2 messages Week 3 4 tasks • 2 messages Week 4…" at bounding box center [653, 484] width 1248 height 504
click at [579, 495] on textarea "Problem solving - I'll seek out the right answer or the correct person to suppo…" at bounding box center [670, 505] width 491 height 87
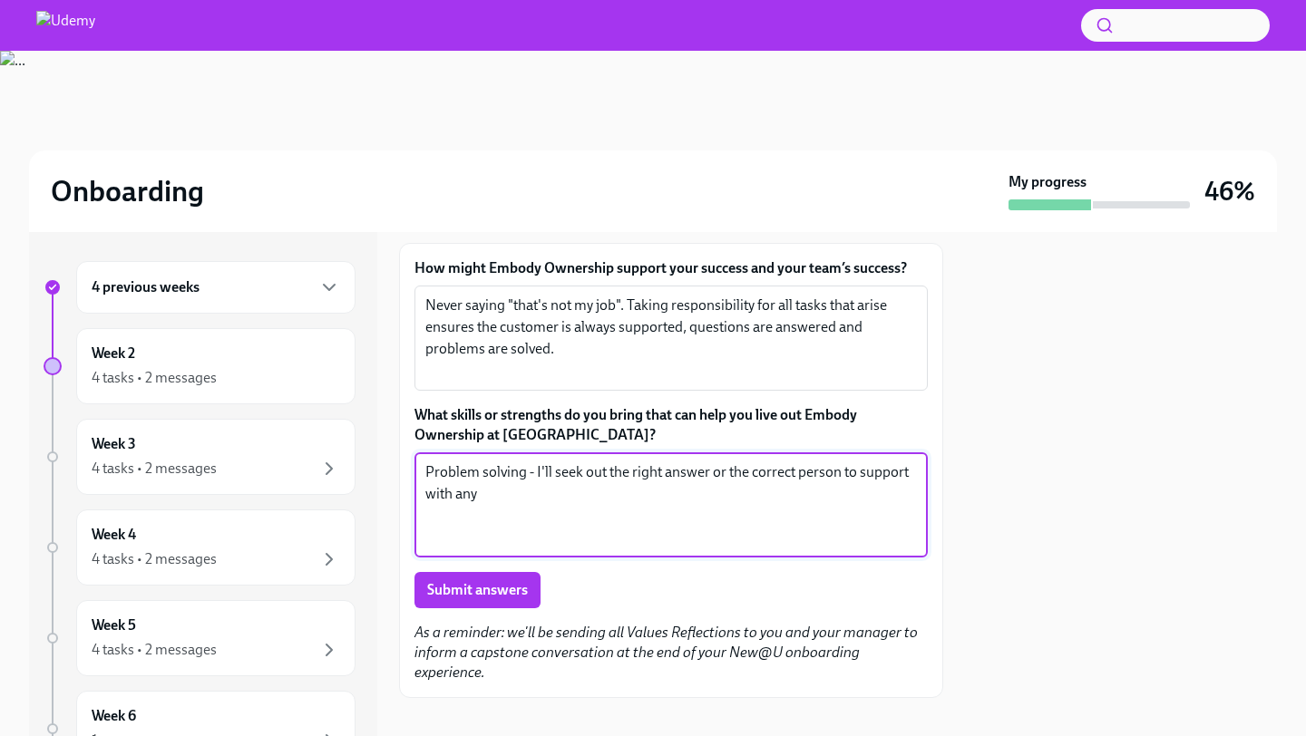
click at [493, 493] on textarea "Problem solving - I'll seek out the right answer or the correct person to suppo…" at bounding box center [670, 505] width 491 height 87
click at [569, 352] on textarea "Never saying "that's not my job". Taking responsibility for all tasks that aris…" at bounding box center [670, 338] width 491 height 87
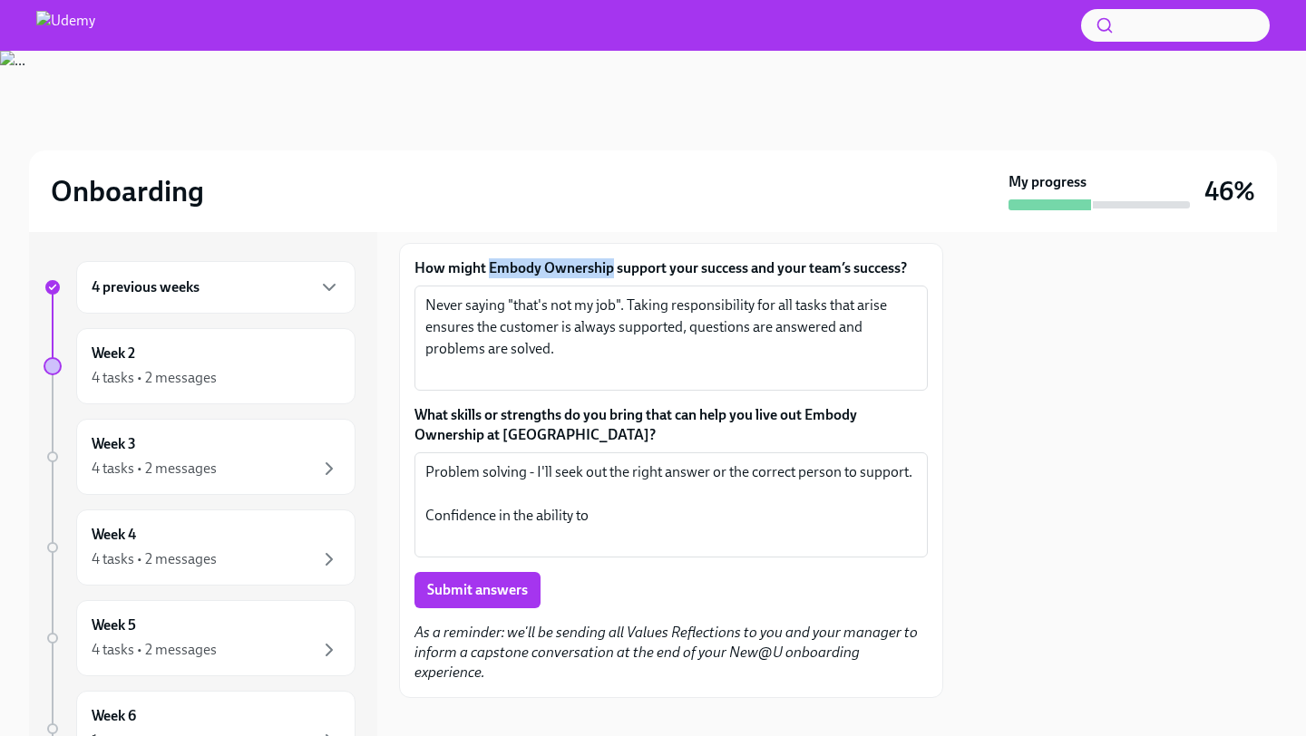
drag, startPoint x: 491, startPoint y: 270, endPoint x: 613, endPoint y: 277, distance: 122.6
click at [613, 277] on label "How might Embody Ownership support your success and your team’s success?" at bounding box center [670, 268] width 513 height 20
copy label "Embody Ownership"
click at [1124, 591] on div at bounding box center [1121, 484] width 312 height 504
click at [638, 509] on textarea "Problem solving - I'll seek out the right answer or the correct person to suppo…" at bounding box center [670, 505] width 491 height 87
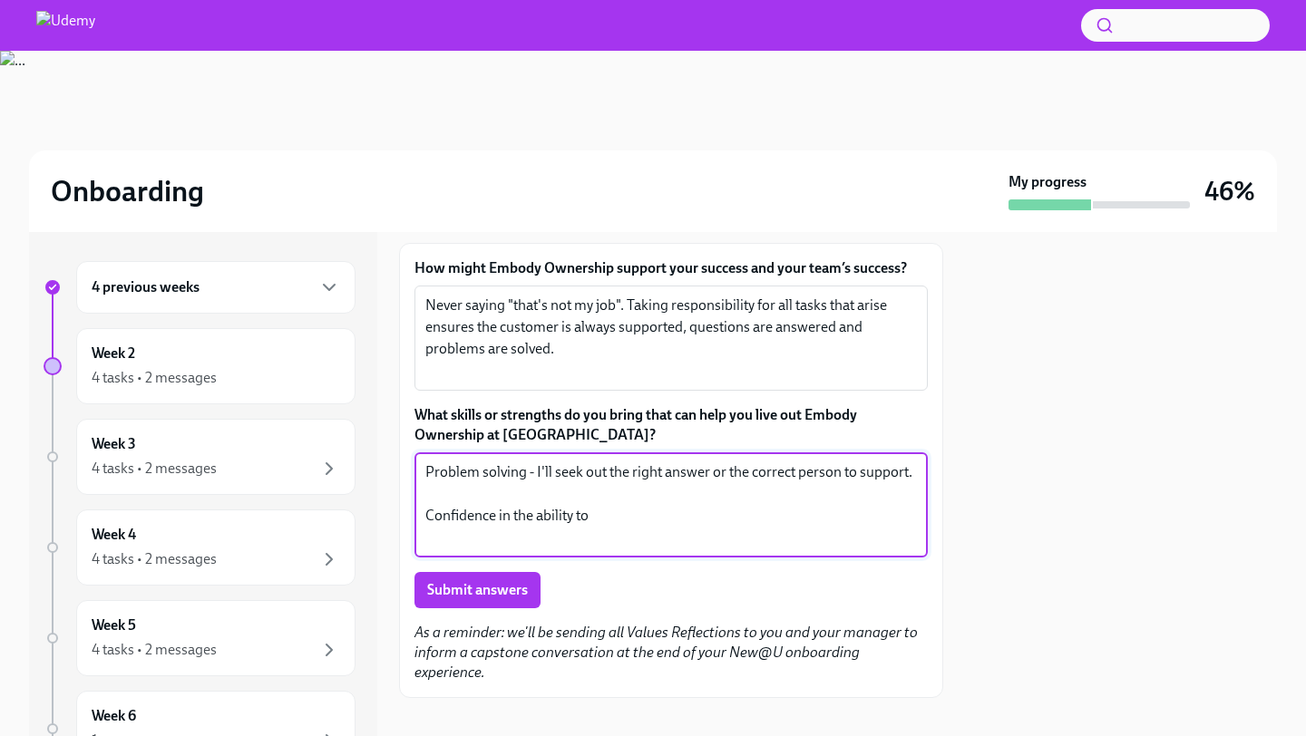
drag, startPoint x: 638, startPoint y: 509, endPoint x: 411, endPoint y: 509, distance: 227.6
click at [411, 509] on div "How might Embody Ownership support your success and your team’s success? Never …" at bounding box center [671, 470] width 544 height 455
paste textarea "- Proactive Problem-Solving: Ensuring customer issues are identified and resolv…"
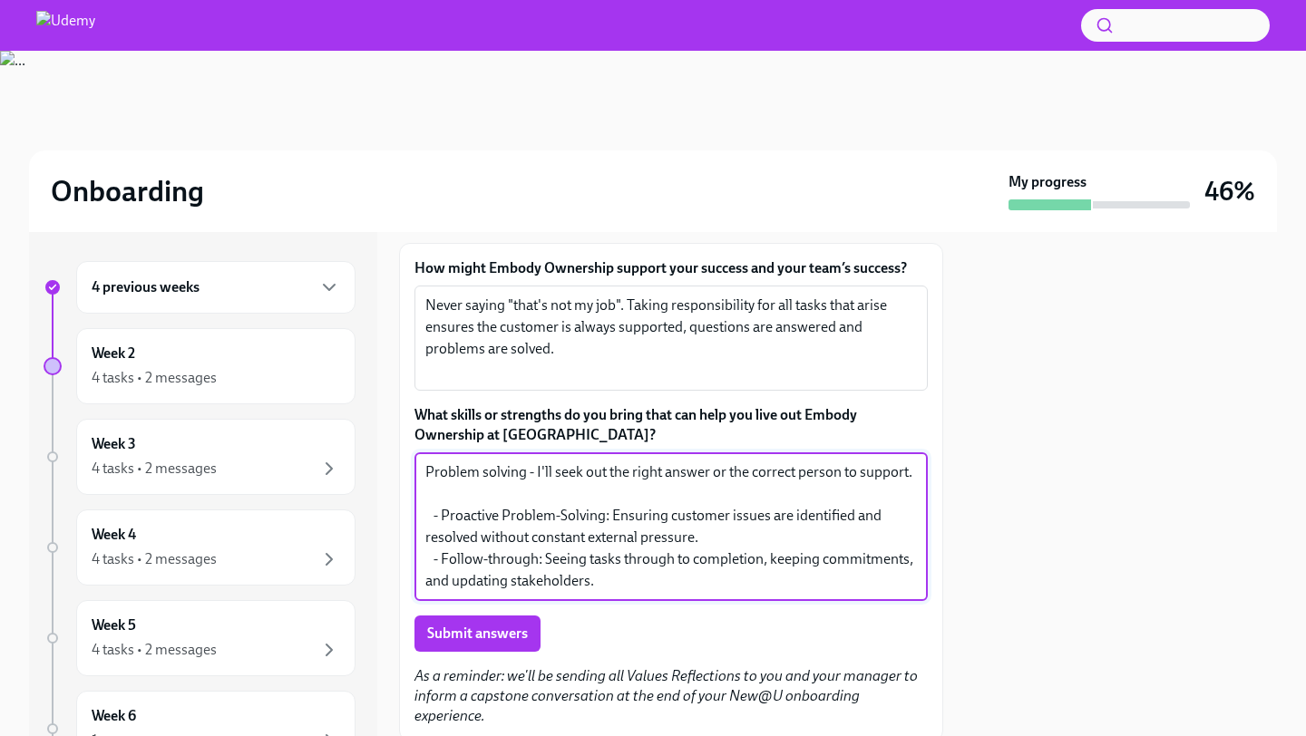
click at [443, 510] on textarea "Problem solving - I'll seek out the right answer or the correct person to suppo…" at bounding box center [670, 527] width 491 height 131
click at [546, 511] on textarea "Problem solving - I'll seek out the right answer or the correct person to suppo…" at bounding box center [670, 527] width 491 height 131
click at [428, 511] on textarea "Problem solving - I'll seek out the right answer or the correct person to suppo…" at bounding box center [670, 527] width 491 height 131
click at [437, 534] on textarea "Problem solving - I'll seek out the right answer or the correct person to suppo…" at bounding box center [670, 527] width 491 height 131
drag, startPoint x: 437, startPoint y: 534, endPoint x: 566, endPoint y: 534, distance: 128.8
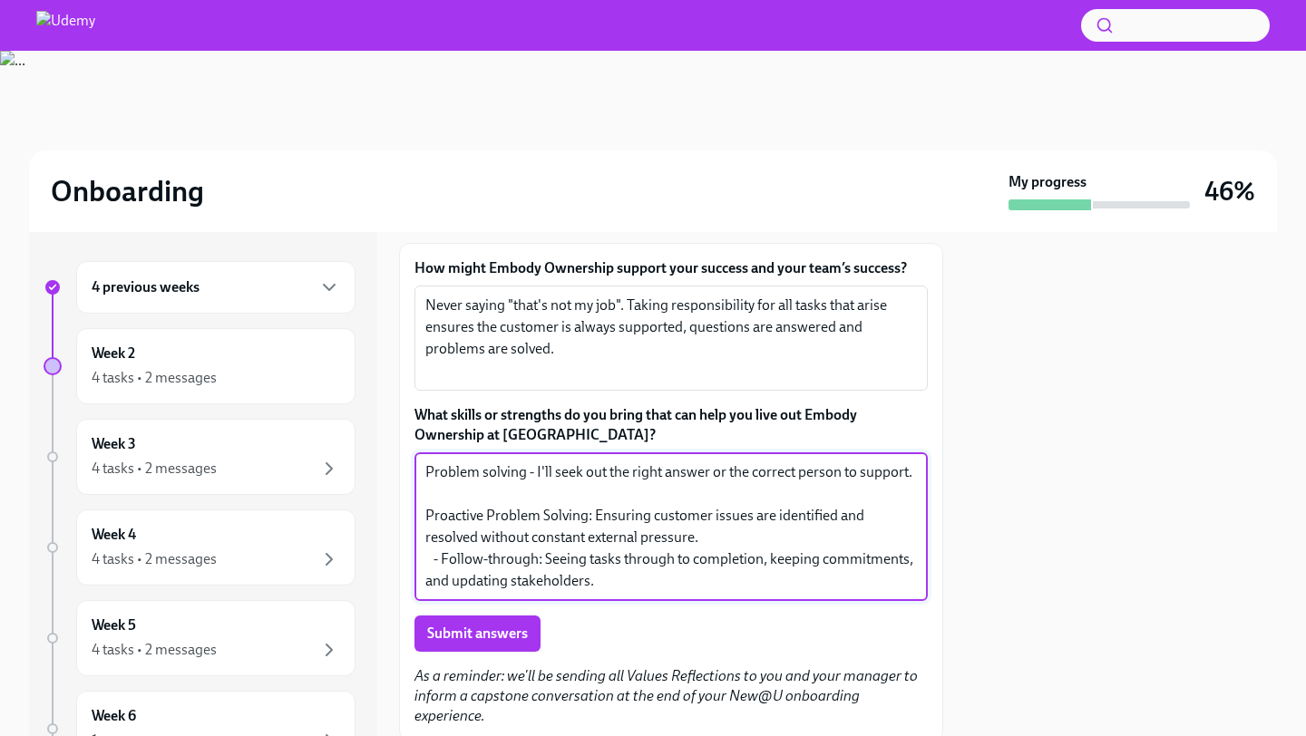
click at [569, 534] on textarea "Problem solving - I'll seek out the right answer or the correct person to suppo…" at bounding box center [670, 527] width 491 height 131
click at [659, 538] on textarea "Problem solving - I'll seek out the right answer or the correct person to suppo…" at bounding box center [670, 527] width 491 height 131
drag, startPoint x: 442, startPoint y: 556, endPoint x: 414, endPoint y: 556, distance: 27.2
click at [420, 556] on div "Problem solving - I'll seek out the right answer or the correct person to suppo…" at bounding box center [670, 526] width 513 height 149
click at [473, 556] on textarea "Problem solving - I'll seek out the right answer or the correct person to suppo…" at bounding box center [670, 527] width 491 height 131
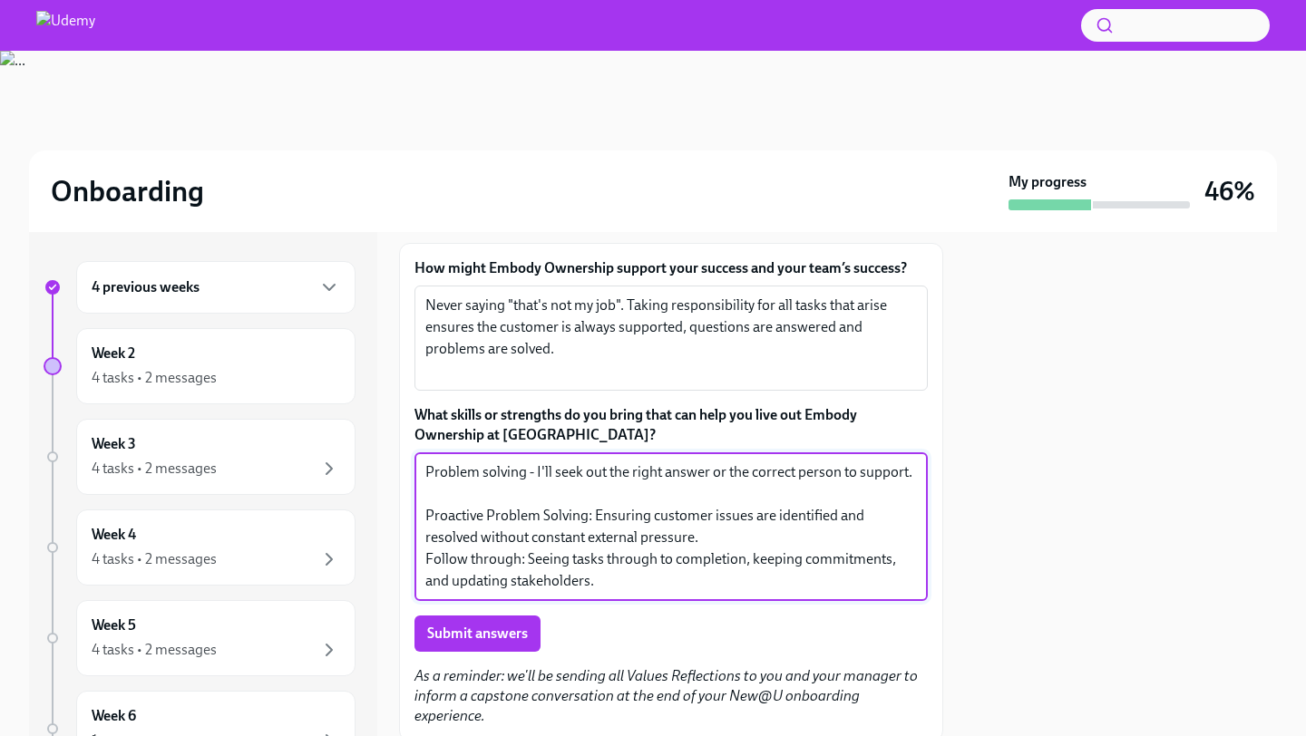
click at [628, 582] on textarea "Problem solving - I'll seek out the right answer or the correct person to suppo…" at bounding box center [670, 527] width 491 height 131
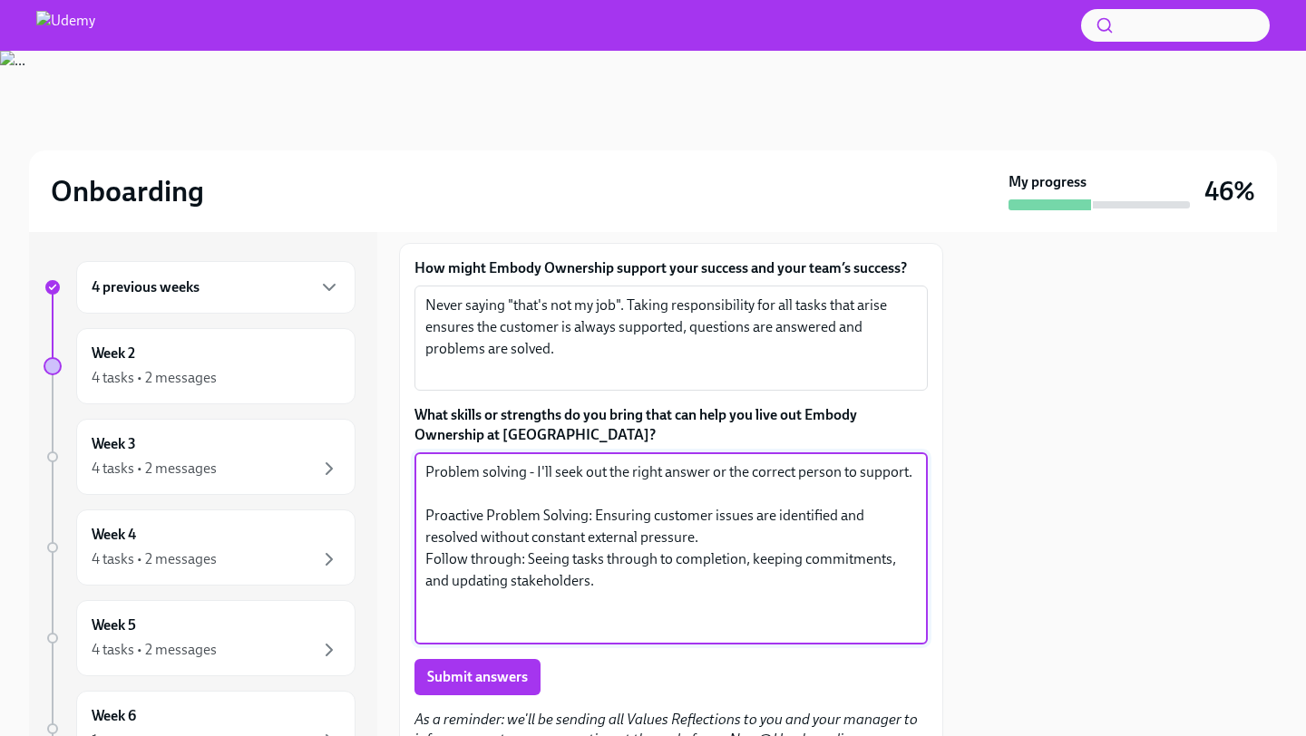
paste textarea "Leadership - Initiative: Voluntarily stepping up to take responsibility for res…"
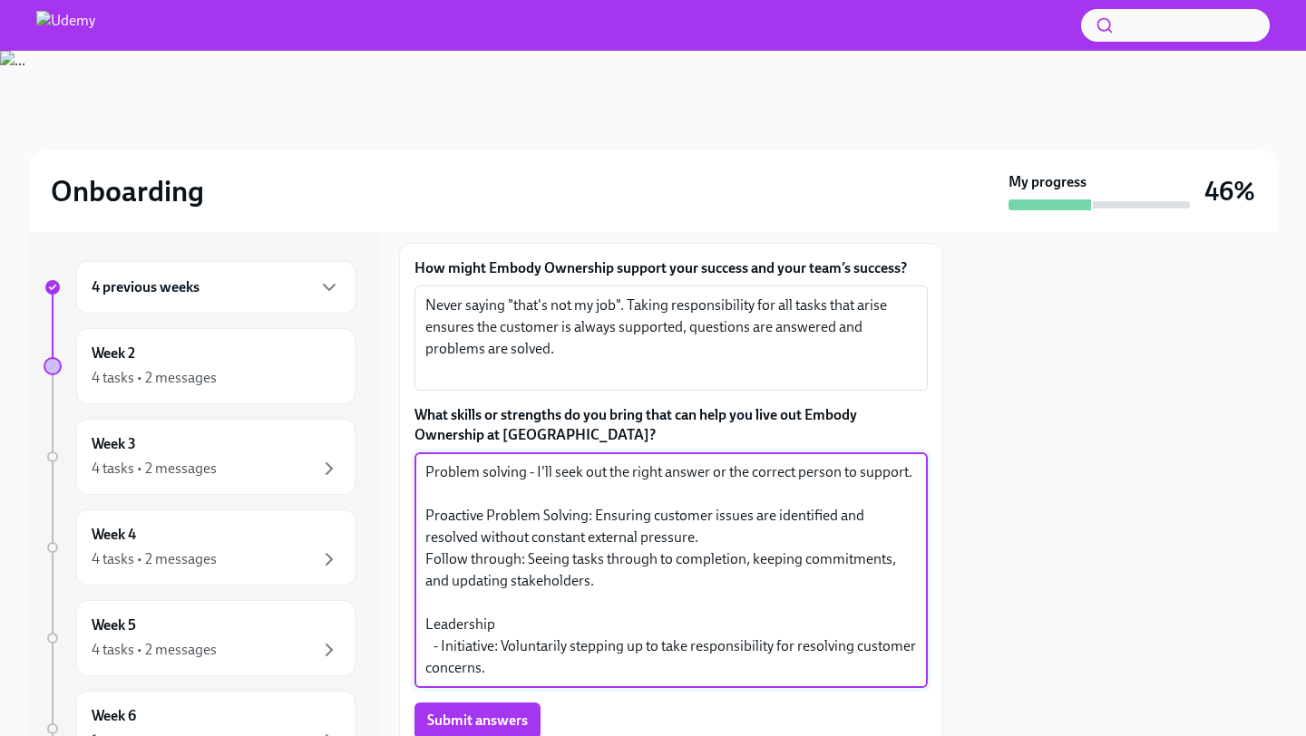
scroll to position [20, 0]
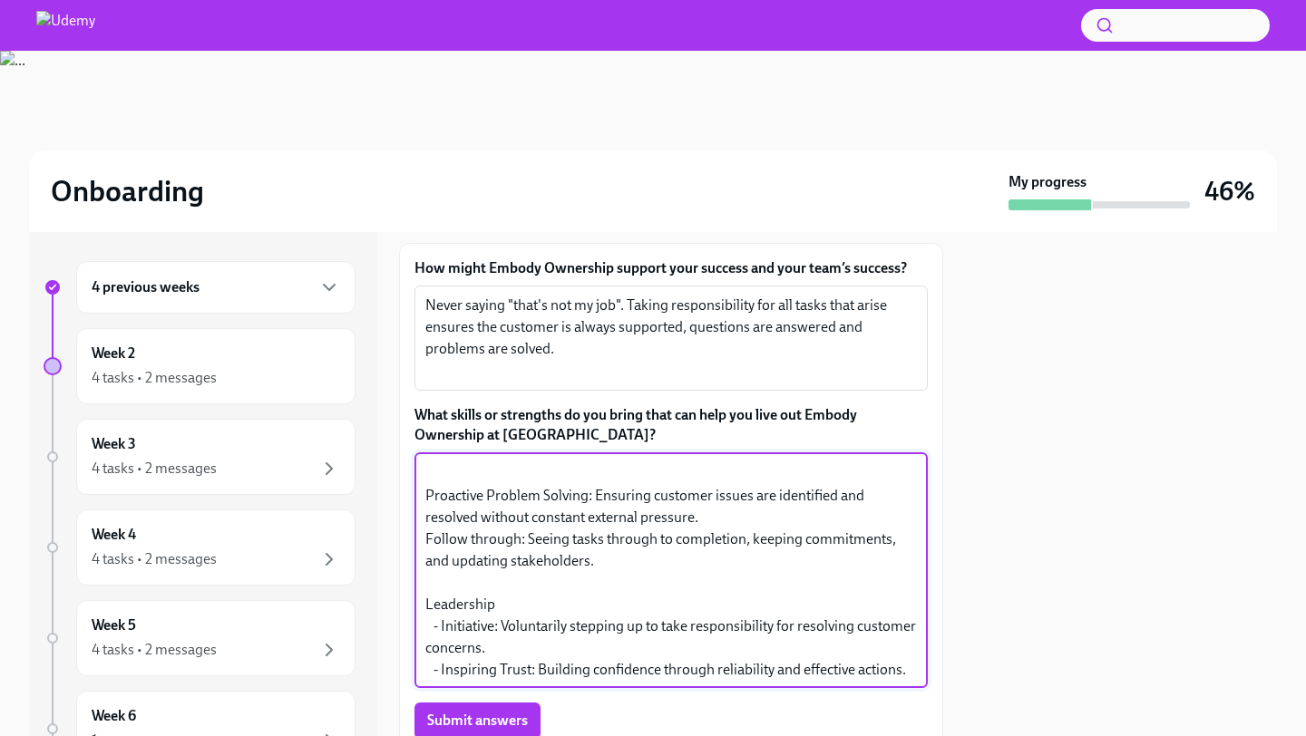
click at [442, 621] on textarea "Problem solving - I'll seek out the right answer or the correct person to suppo…" at bounding box center [670, 571] width 491 height 218
drag, startPoint x: 442, startPoint y: 620, endPoint x: 418, endPoint y: 599, distance: 31.5
click at [418, 599] on div "Problem solving - I'll seek out the right answer or the correct person to suppo…" at bounding box center [670, 570] width 513 height 236
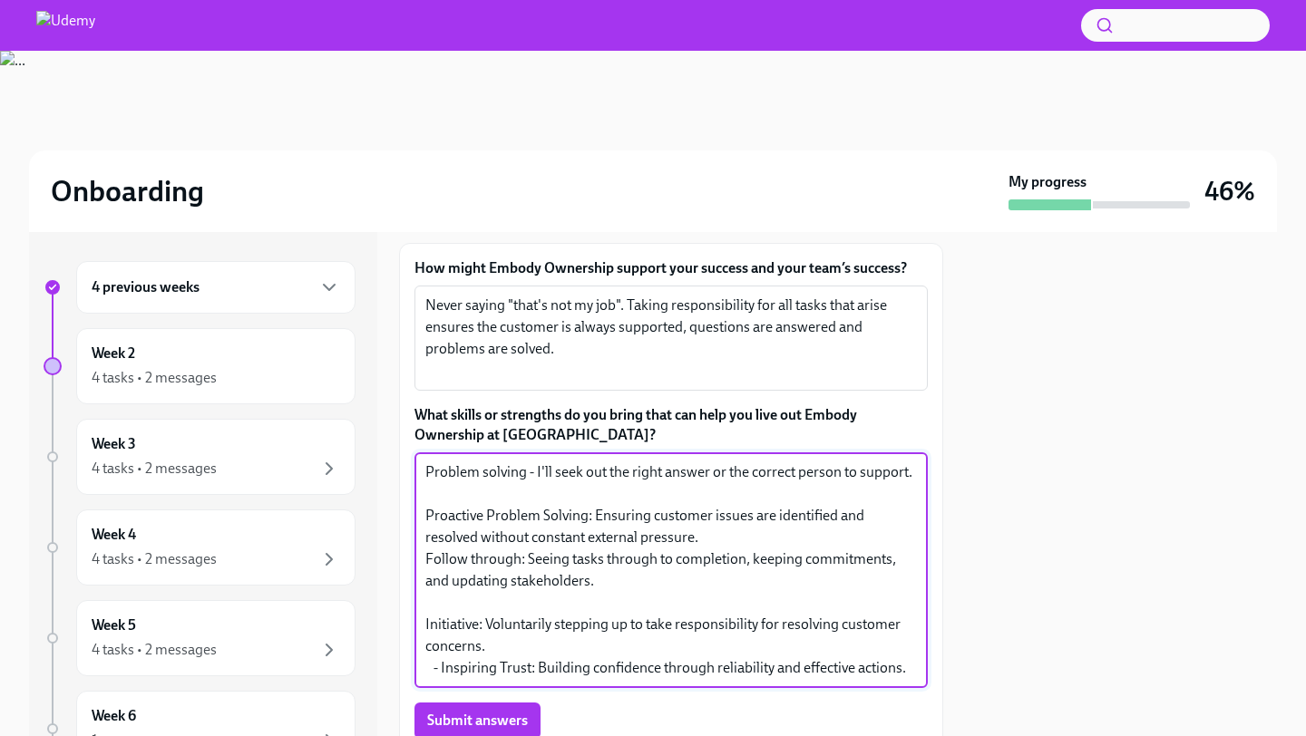
scroll to position [244, 0]
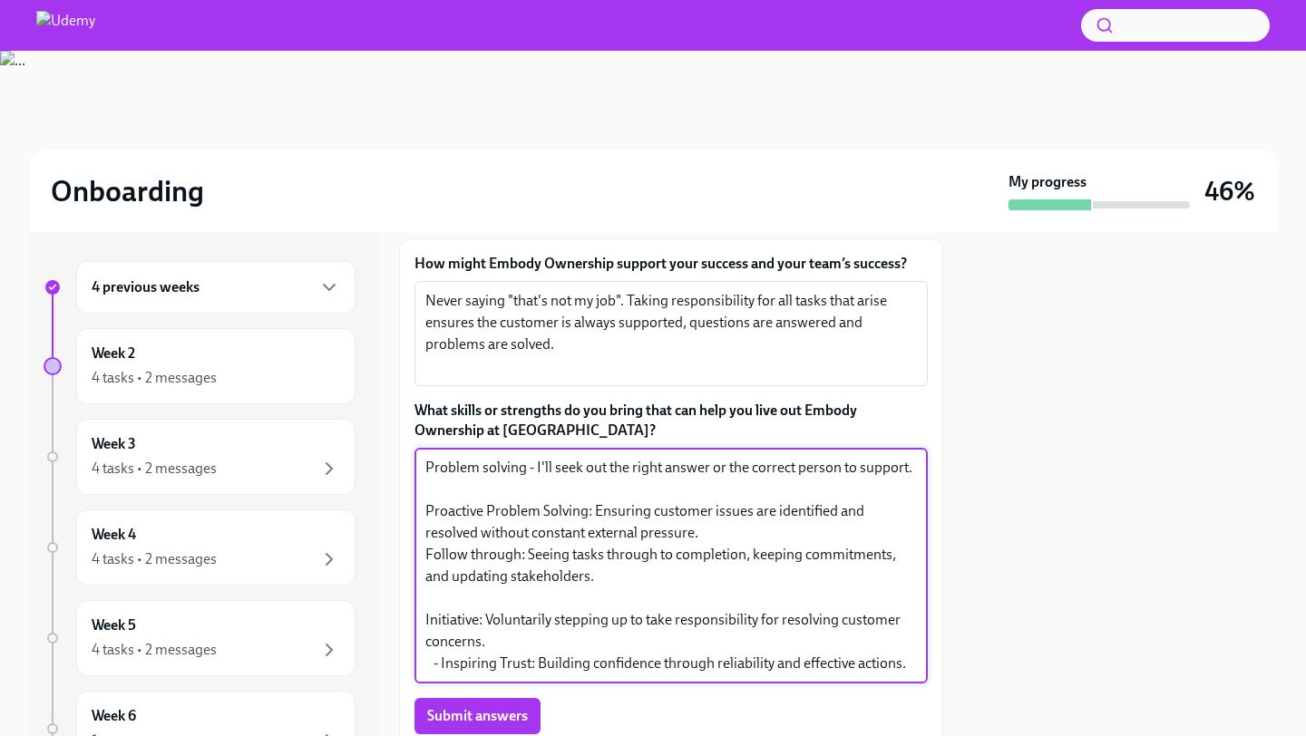
click at [443, 665] on textarea "Problem solving - I'll seek out the right answer or the correct person to suppo…" at bounding box center [670, 566] width 491 height 218
drag, startPoint x: 431, startPoint y: 663, endPoint x: 540, endPoint y: 661, distance: 108.8
click at [540, 661] on textarea "Problem solving - I'll seek out the right answer or the correct person to suppo…" at bounding box center [670, 566] width 491 height 218
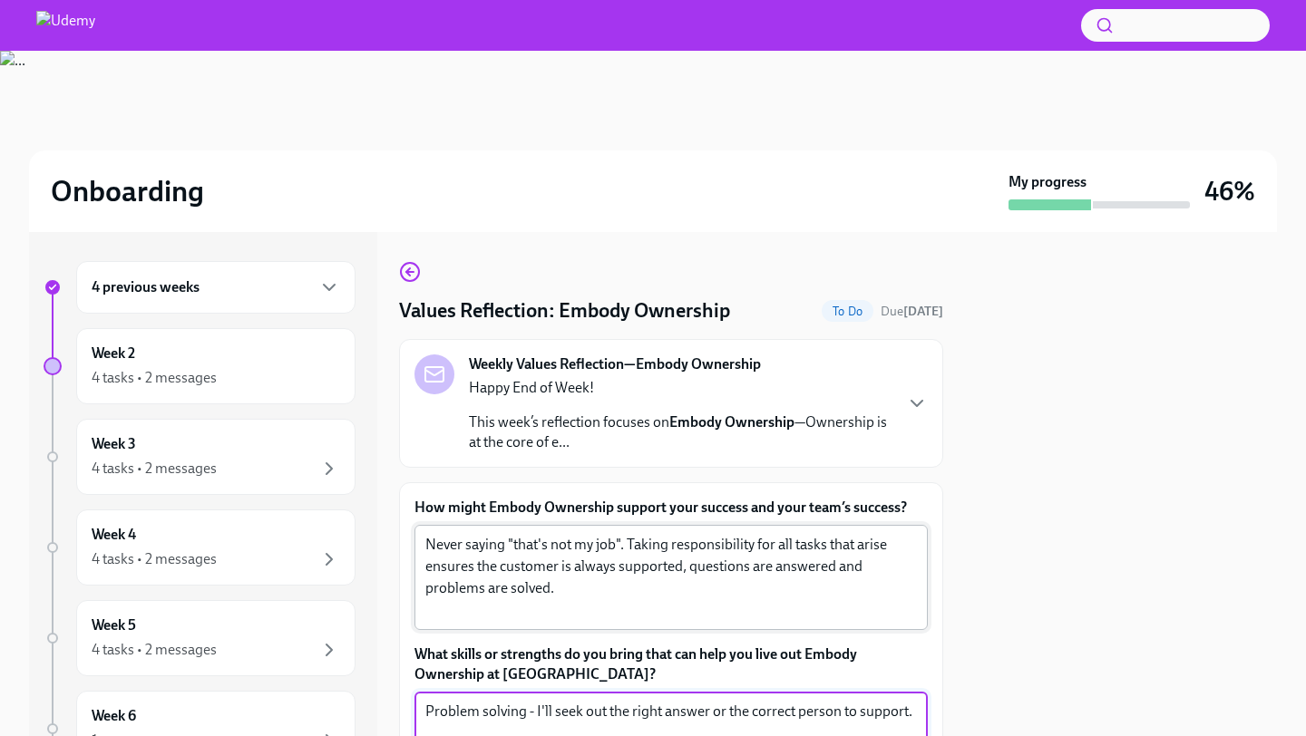
scroll to position [208, 0]
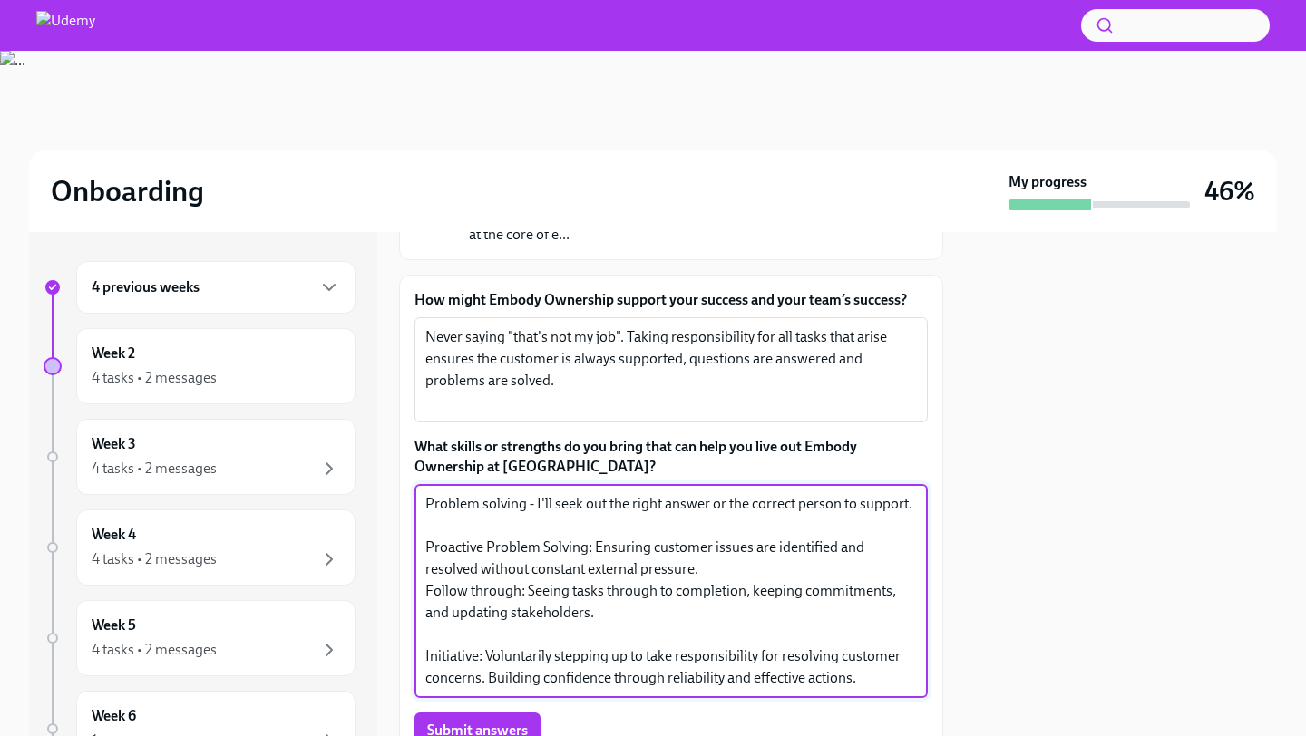
drag, startPoint x: 483, startPoint y: 533, endPoint x: 413, endPoint y: 497, distance: 79.5
click at [413, 497] on div "How might Embody Ownership support your success and your team’s success? Never …" at bounding box center [671, 557] width 544 height 564
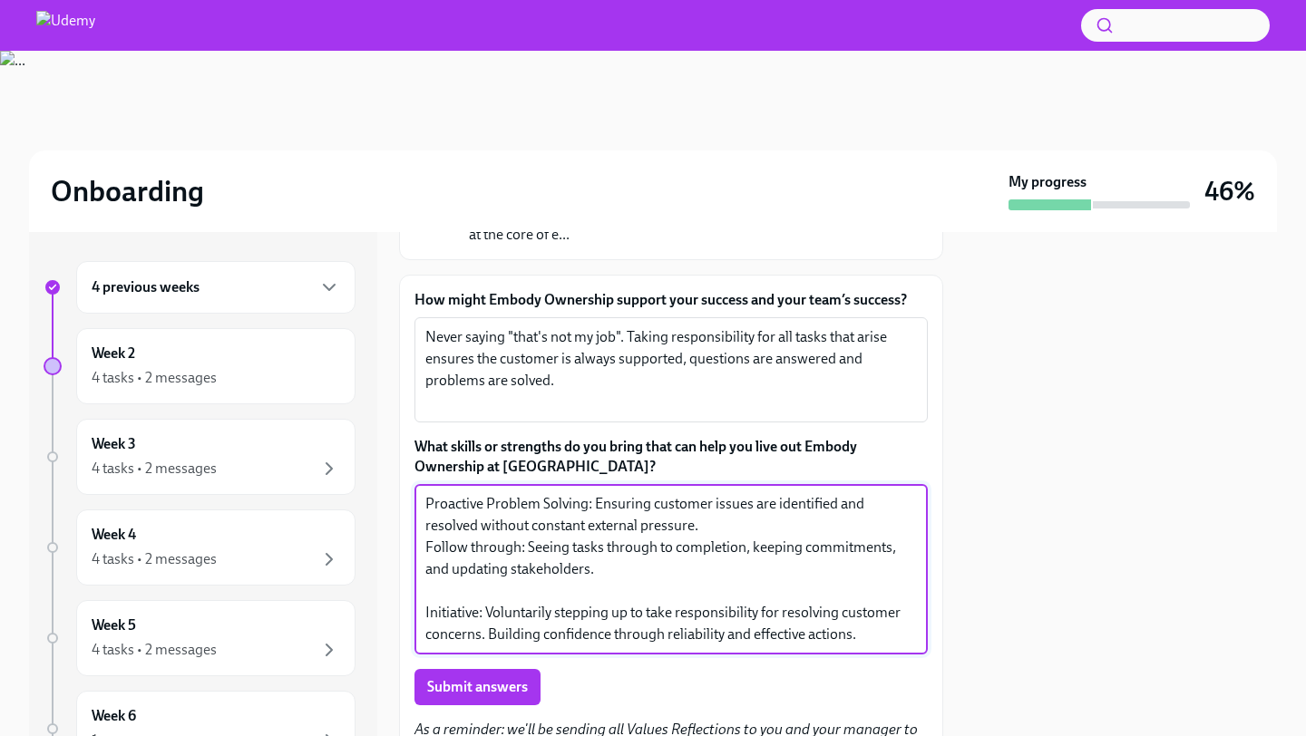
click at [490, 507] on textarea "Proactive Problem Solving: Ensuring customer issues are identified and resolved…" at bounding box center [670, 569] width 491 height 152
click at [551, 502] on textarea "Proactive problem Solving: Ensuring customer issues are identified and resolved…" at bounding box center [670, 569] width 491 height 152
click at [888, 634] on textarea "Proactive problem solving: Ensuring customer issues are identified and resolved…" at bounding box center [670, 569] width 491 height 152
type textarea "Proactive problem solving: Ensuring customer issues are identified and resolved…"
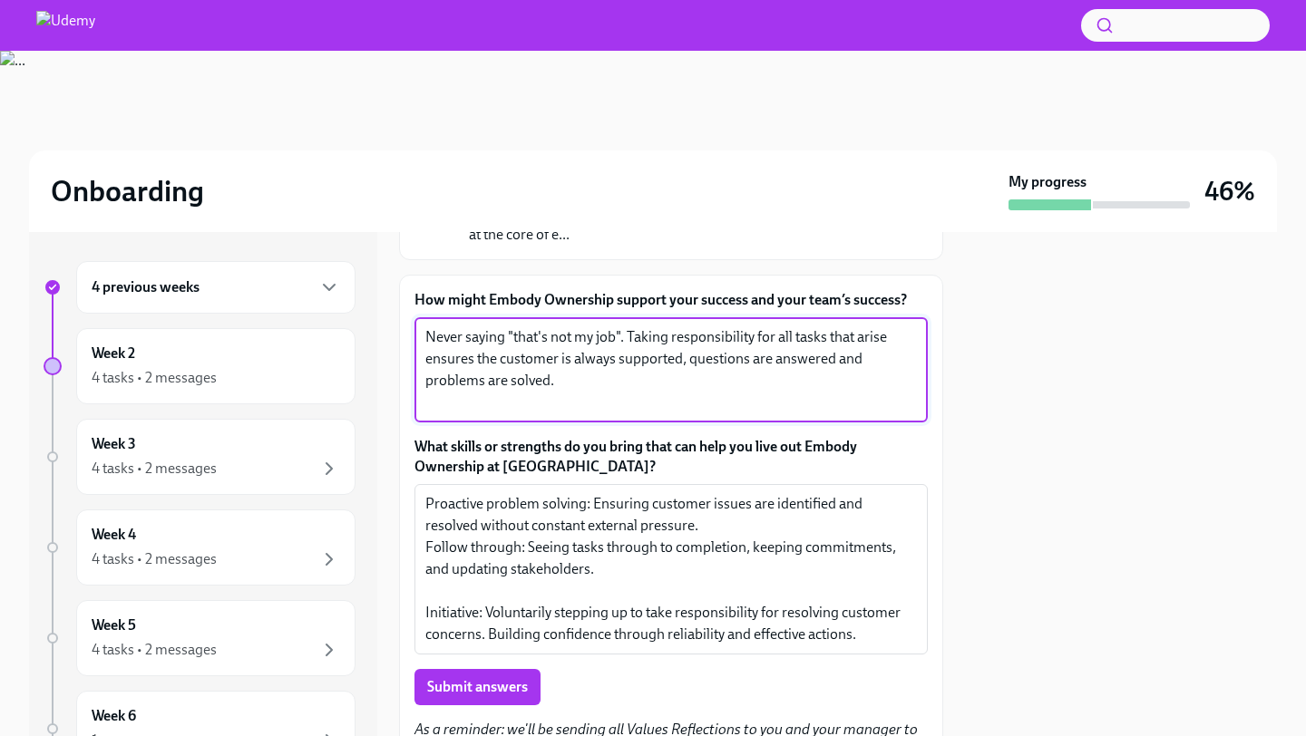
drag, startPoint x: 587, startPoint y: 391, endPoint x: 356, endPoint y: 333, distance: 237.5
click at [356, 333] on div "4 previous weeks Week 2 4 tasks • 2 messages Week 3 4 tasks • 2 messages Week 4…" at bounding box center [653, 484] width 1248 height 504
click at [631, 276] on div "How might Embody Ownership support your success and your team’s success? Never …" at bounding box center [671, 535] width 544 height 521
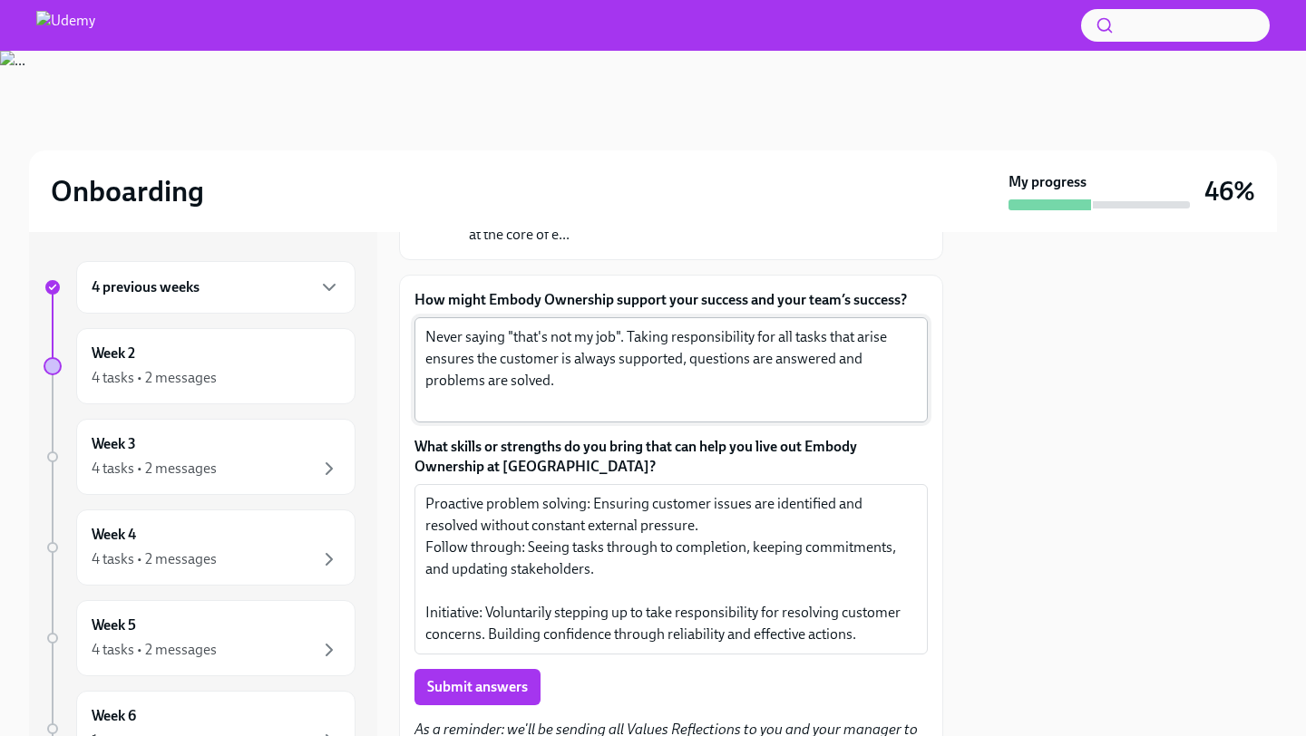
click at [560, 349] on textarea "Never saying "that's not my job". Taking responsibility for all tasks that aris…" at bounding box center [670, 369] width 491 height 87
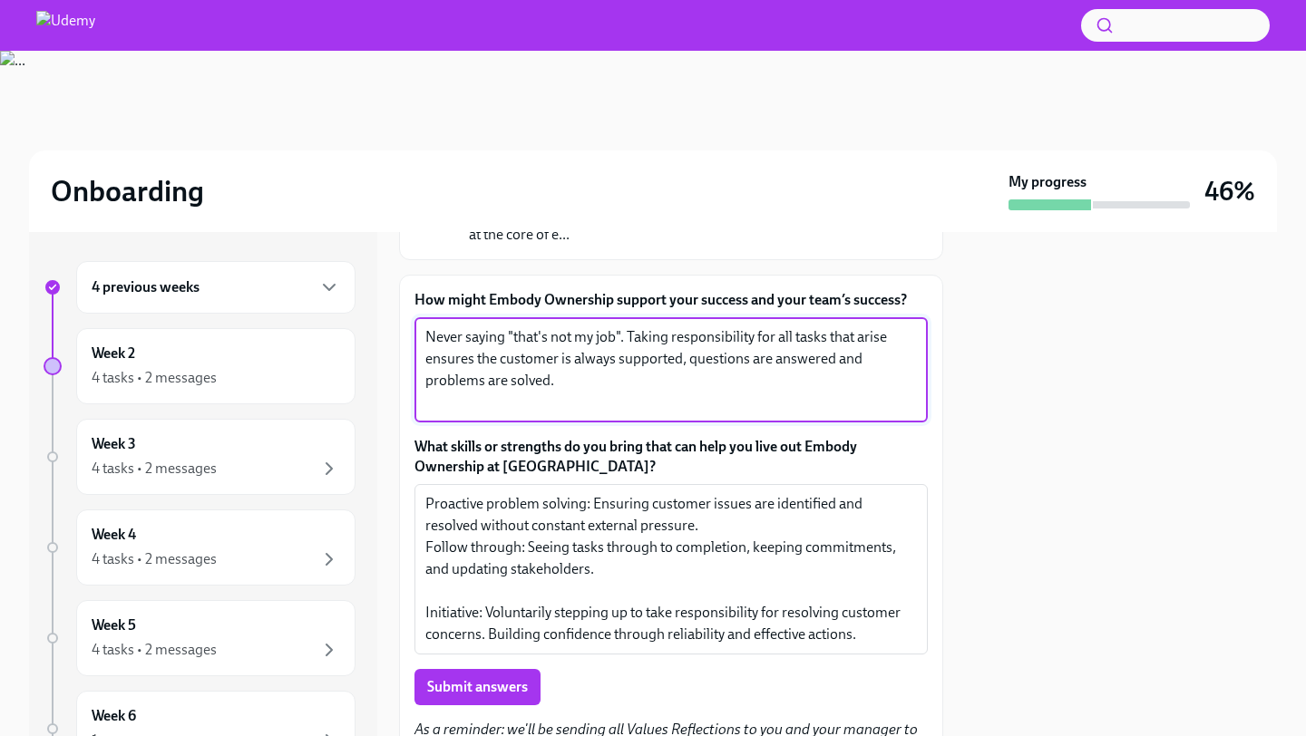
drag, startPoint x: 589, startPoint y: 377, endPoint x: 411, endPoint y: 350, distance: 180.7
click at [411, 350] on div "How might Embody Ownership support your success and your team’s success? Never …" at bounding box center [671, 535] width 544 height 521
click at [557, 361] on textarea "Never saying "that's not my job". Taking responsibility for all tasks that aris…" at bounding box center [670, 369] width 491 height 87
drag, startPoint x: 559, startPoint y: 378, endPoint x: 411, endPoint y: 337, distance: 153.3
click at [411, 337] on div "How might Embody Ownership support your success and your team’s success? Never …" at bounding box center [671, 535] width 544 height 521
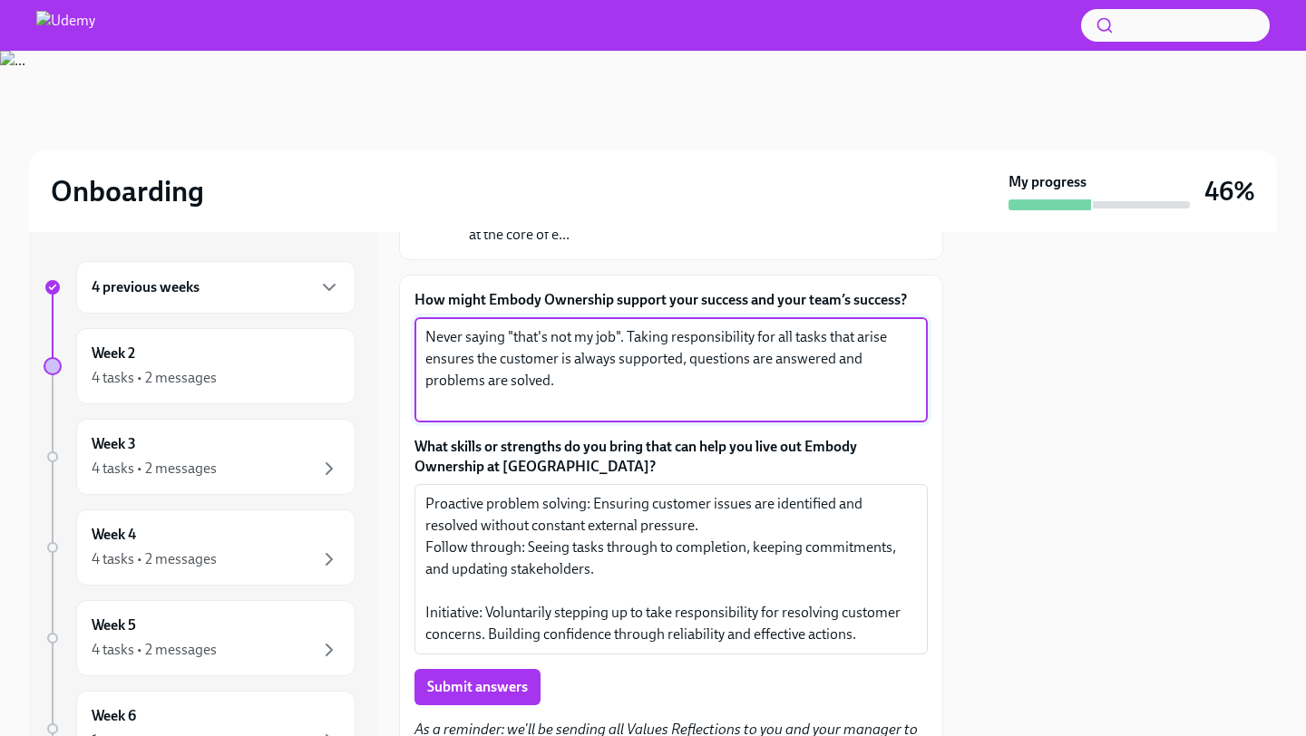
click at [1016, 338] on div at bounding box center [1121, 484] width 312 height 504
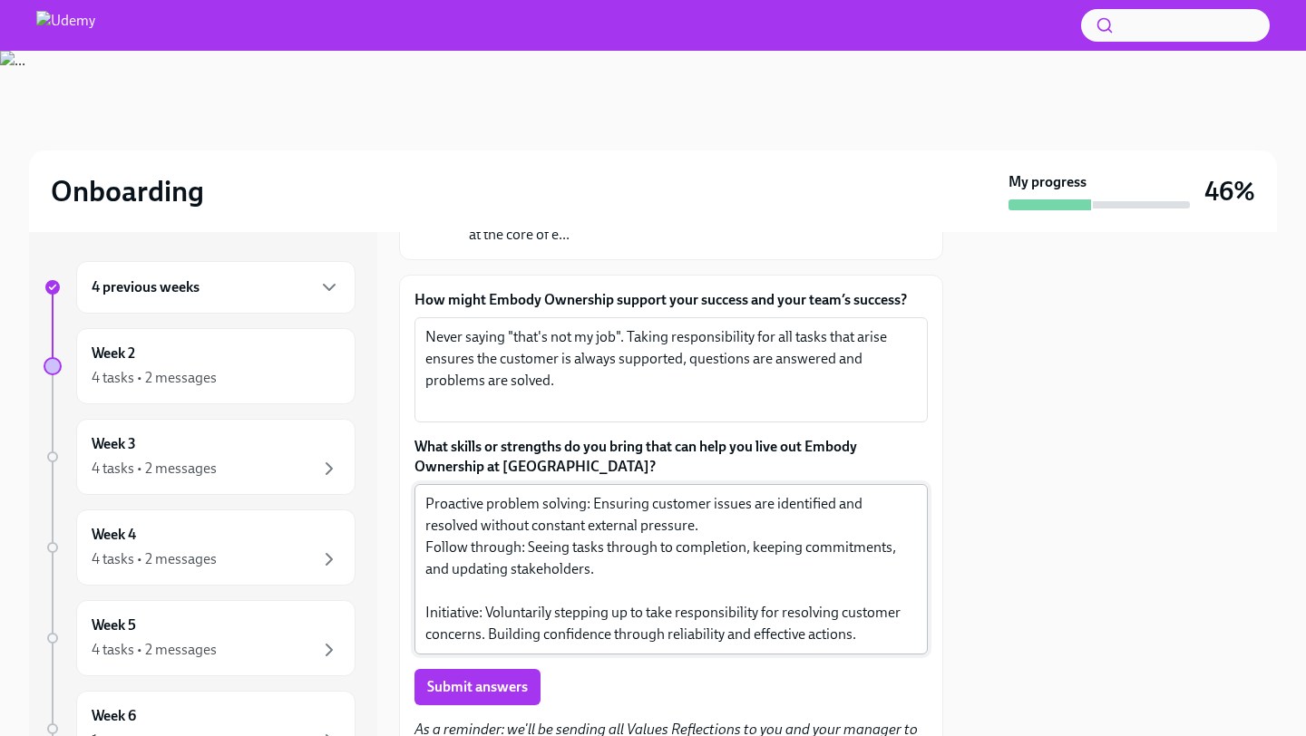
scroll to position [305, 0]
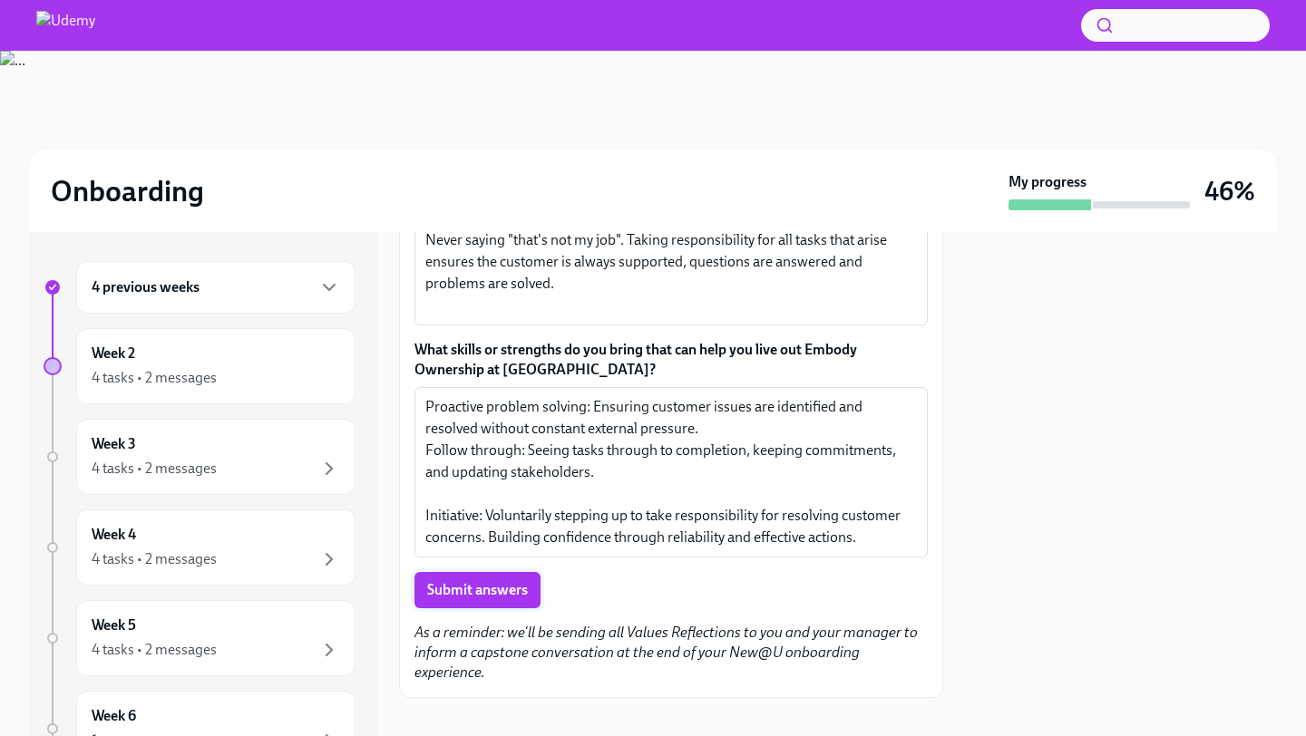
click at [465, 599] on button "Submit answers" at bounding box center [477, 590] width 126 height 36
